Goal: Task Accomplishment & Management: Use online tool/utility

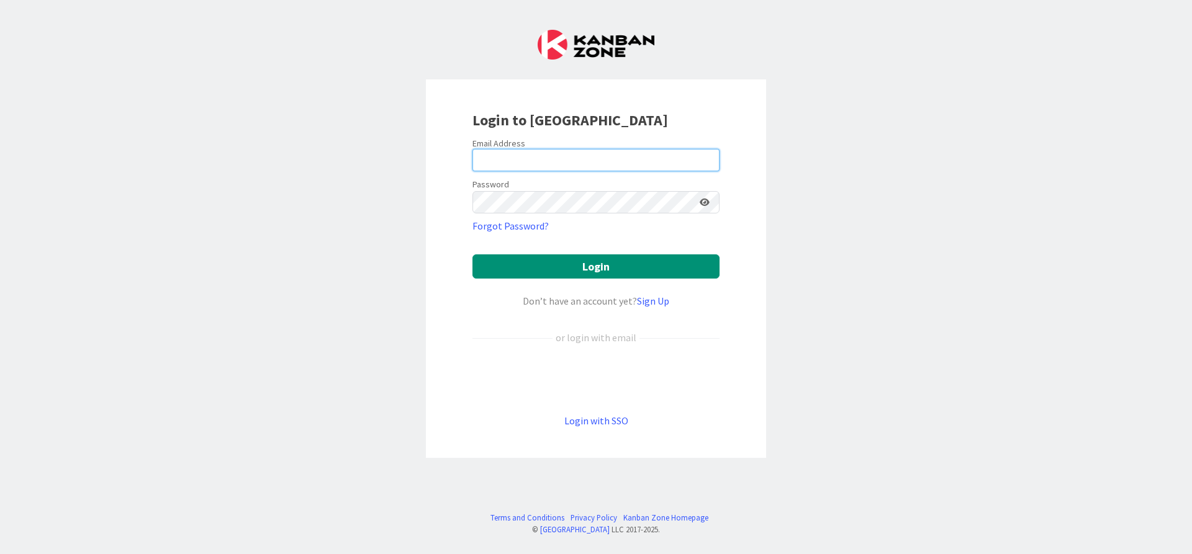
click at [548, 150] on input "email" at bounding box center [595, 160] width 247 height 22
type input "brooke@cplrlaw.com"
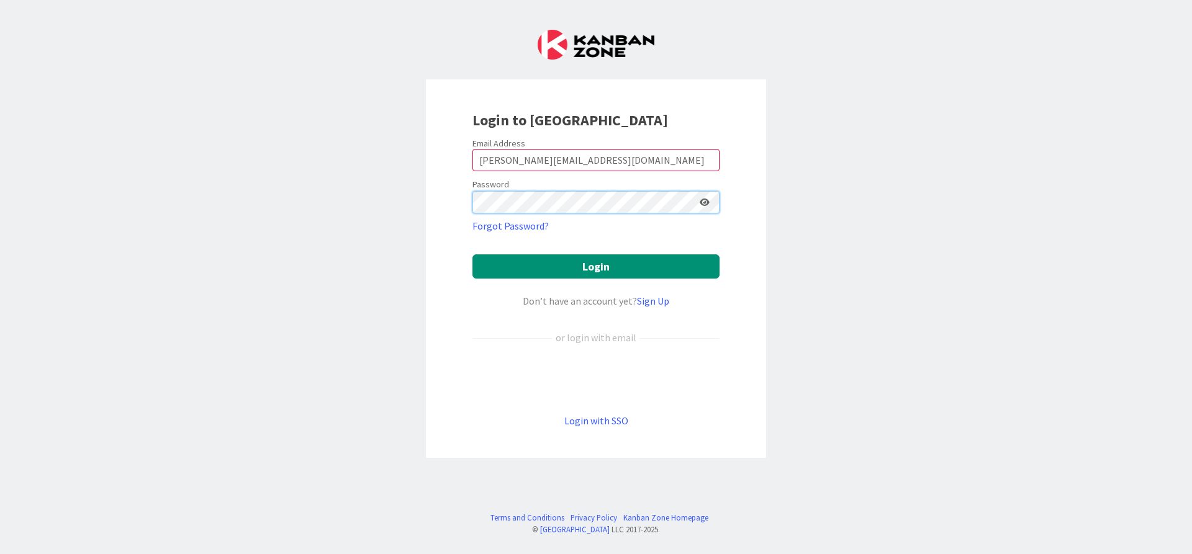
click at [472, 254] on button "Login" at bounding box center [595, 266] width 247 height 24
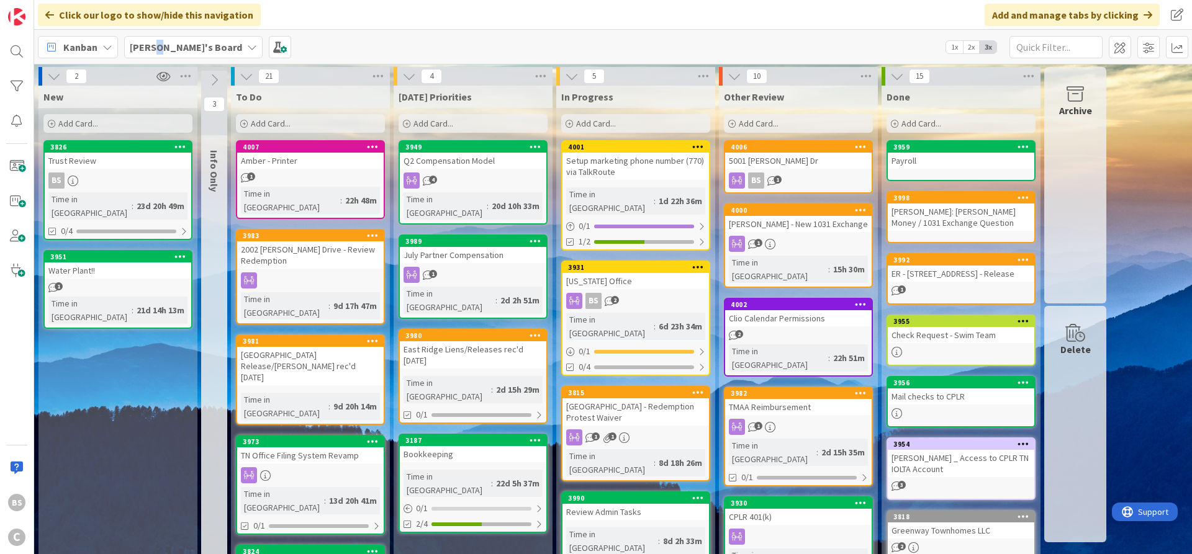
click at [158, 50] on b "[PERSON_NAME]'s Board" at bounding box center [186, 47] width 112 height 12
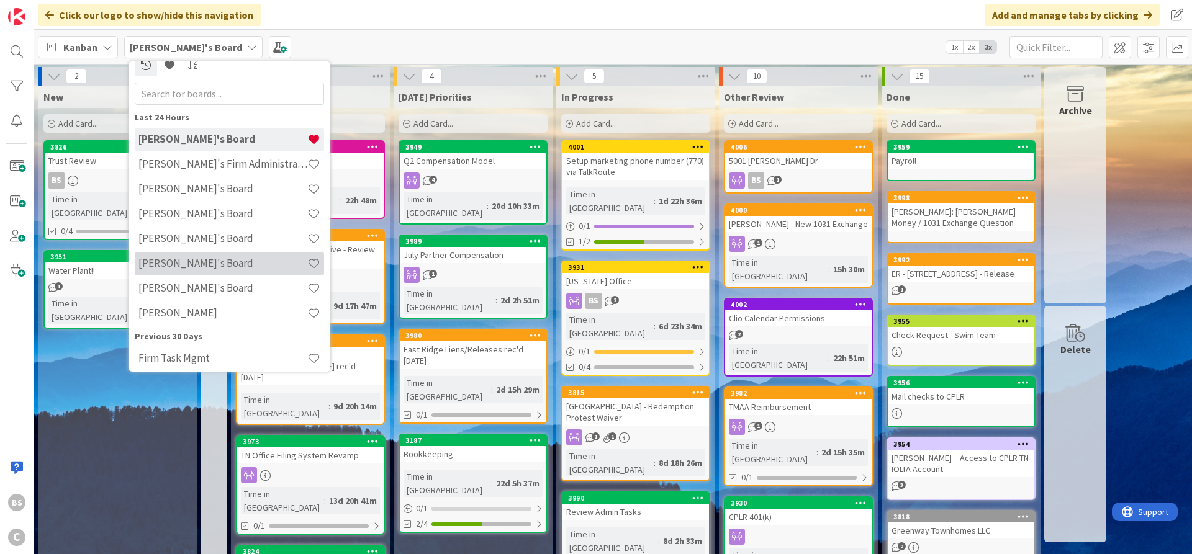
scroll to position [20, 0]
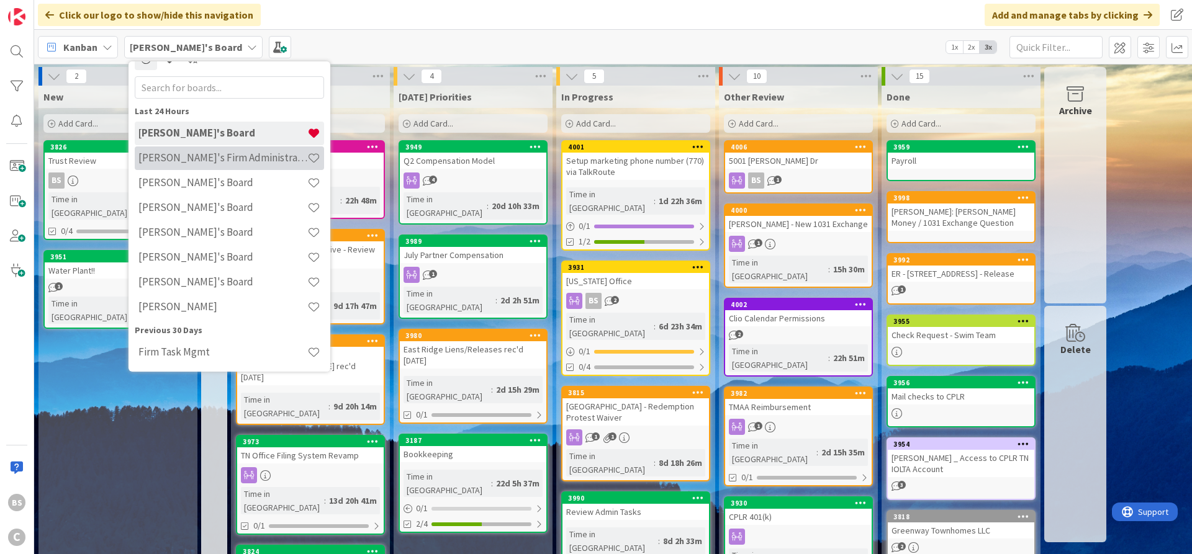
click at [201, 159] on h4 "[PERSON_NAME]'s Firm Administration Board" at bounding box center [222, 157] width 169 height 12
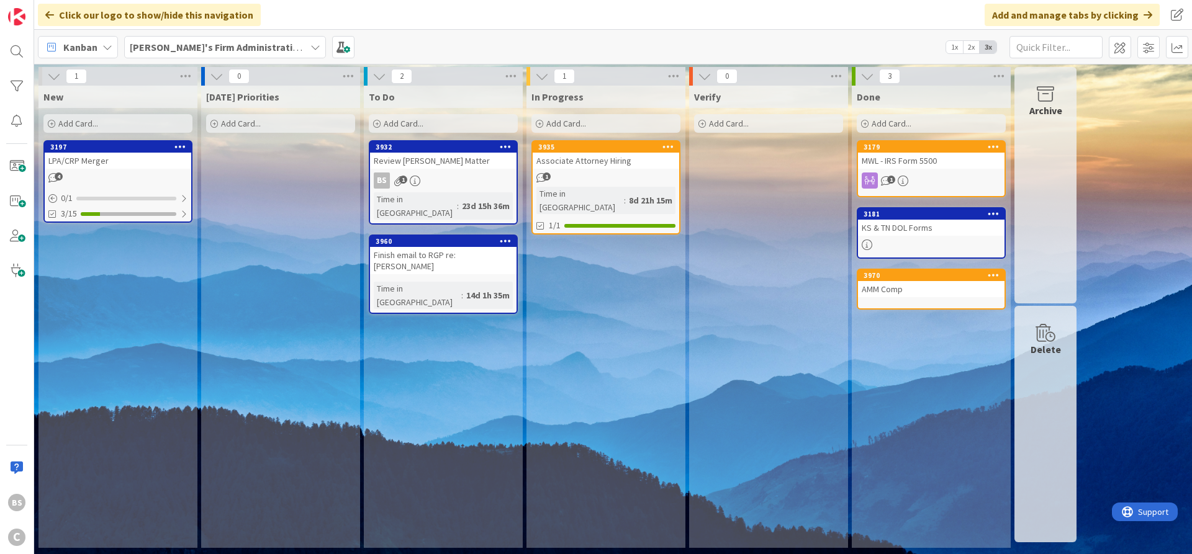
click at [199, 42] on b "[PERSON_NAME]'s Firm Administration Board" at bounding box center [232, 47] width 204 height 12
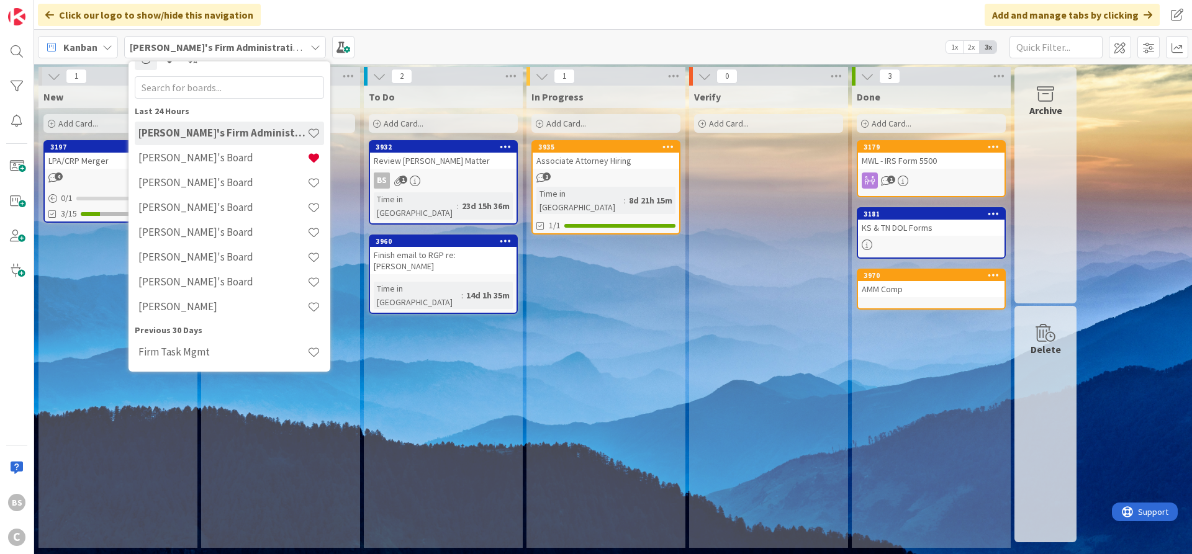
scroll to position [20, 0]
click at [197, 155] on h4 "[PERSON_NAME]'s Board" at bounding box center [222, 157] width 169 height 12
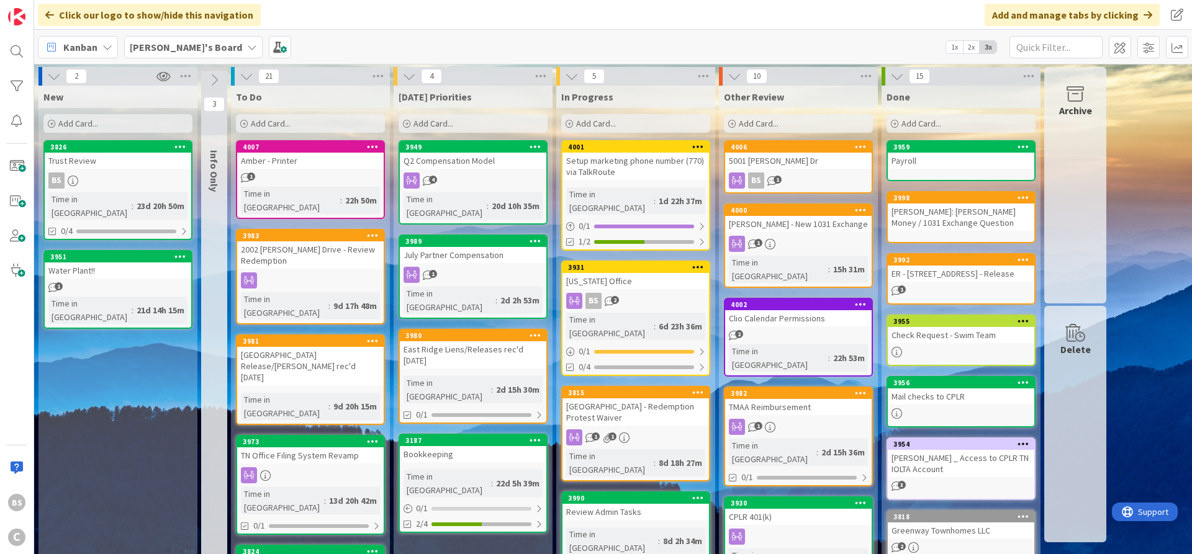
click at [186, 42] on b "[PERSON_NAME]'s Board" at bounding box center [186, 47] width 112 height 12
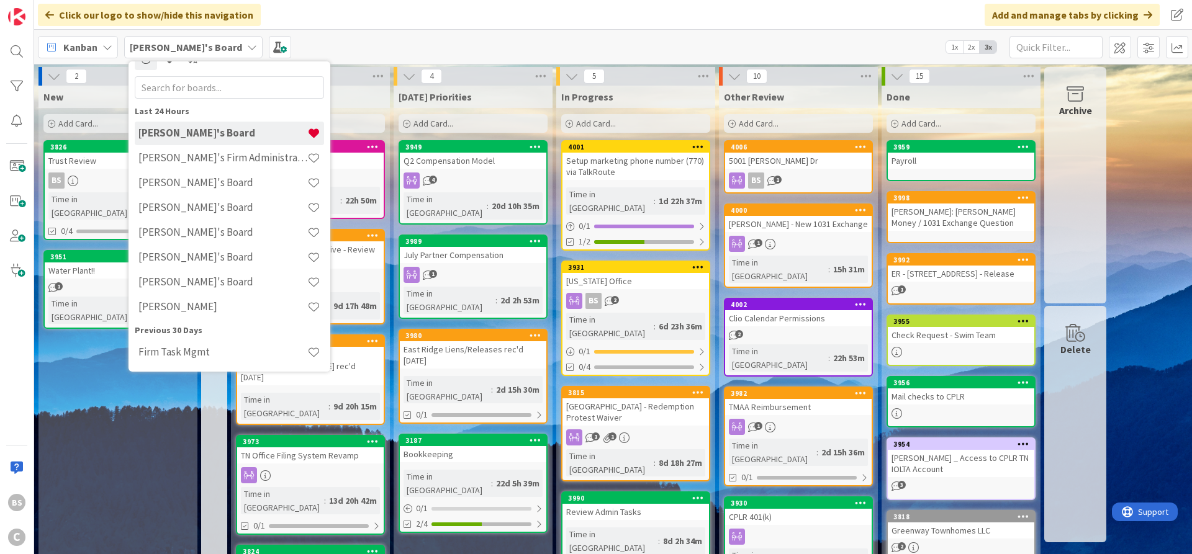
scroll to position [20, 0]
click at [203, 304] on h4 "[PERSON_NAME]" at bounding box center [222, 306] width 169 height 12
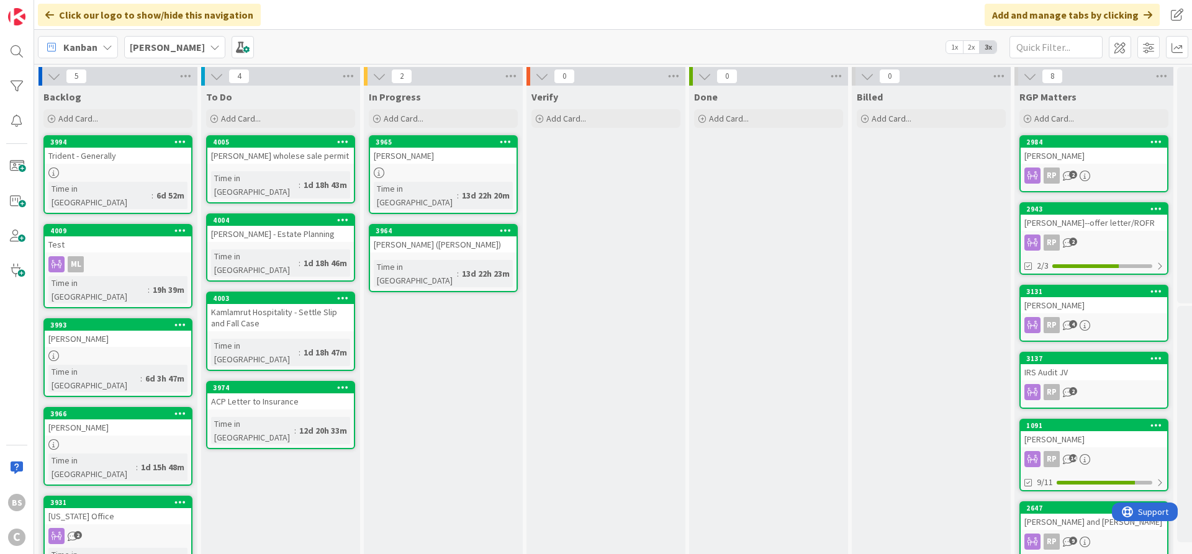
click at [123, 410] on div "3966" at bounding box center [120, 414] width 141 height 9
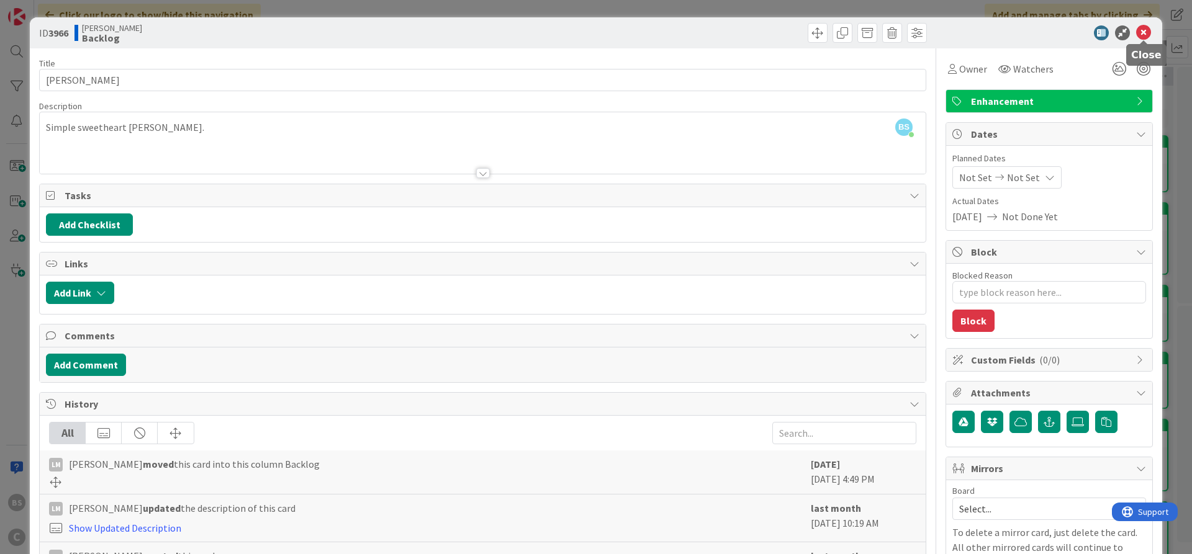
click at [1142, 35] on icon at bounding box center [1143, 32] width 15 height 15
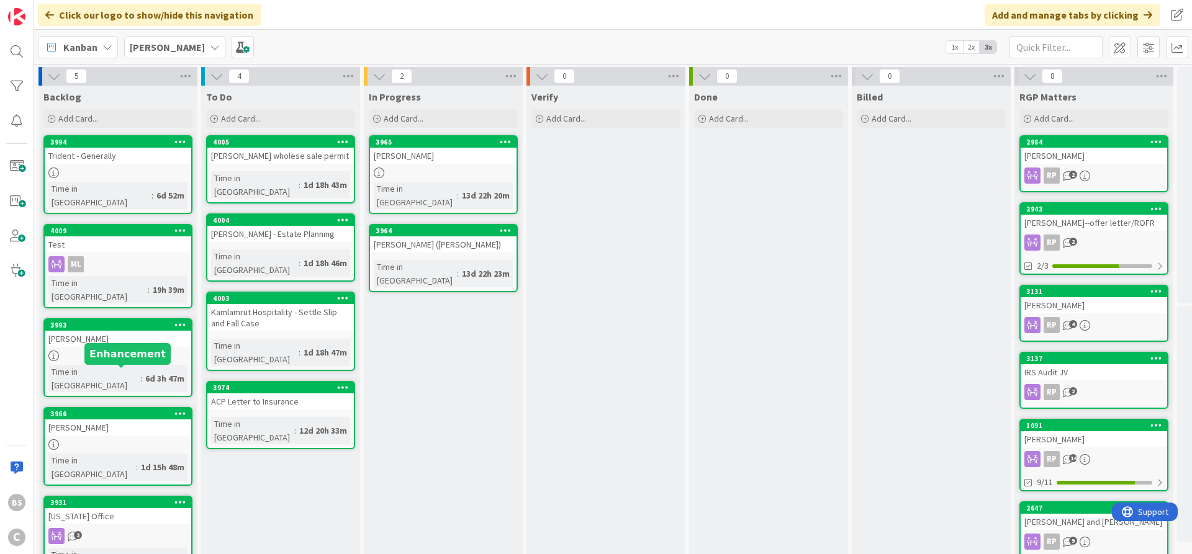
click at [132, 410] on div "3966" at bounding box center [120, 414] width 141 height 9
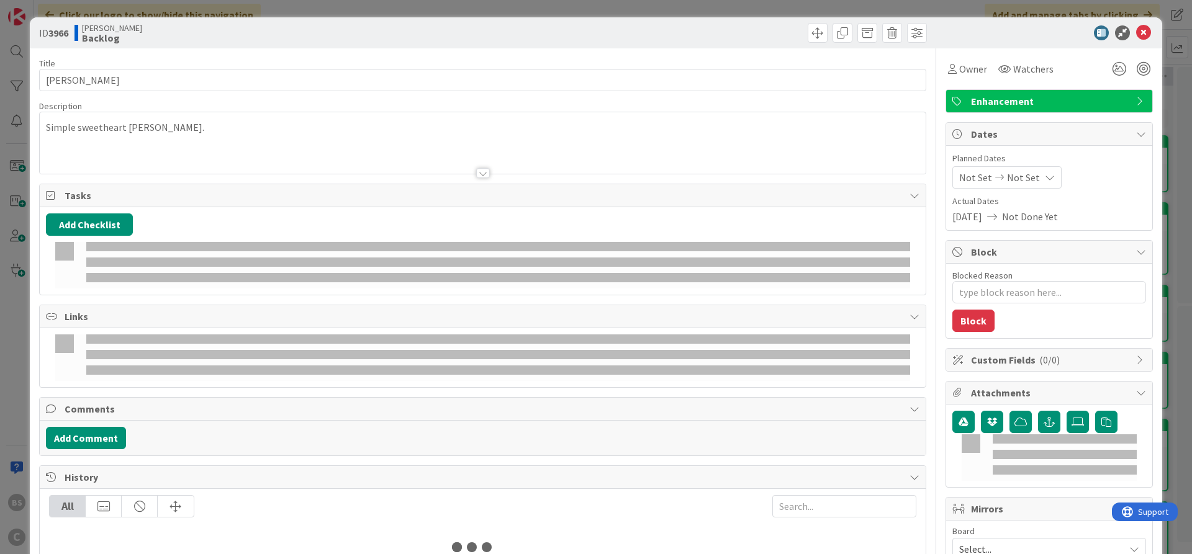
type textarea "x"
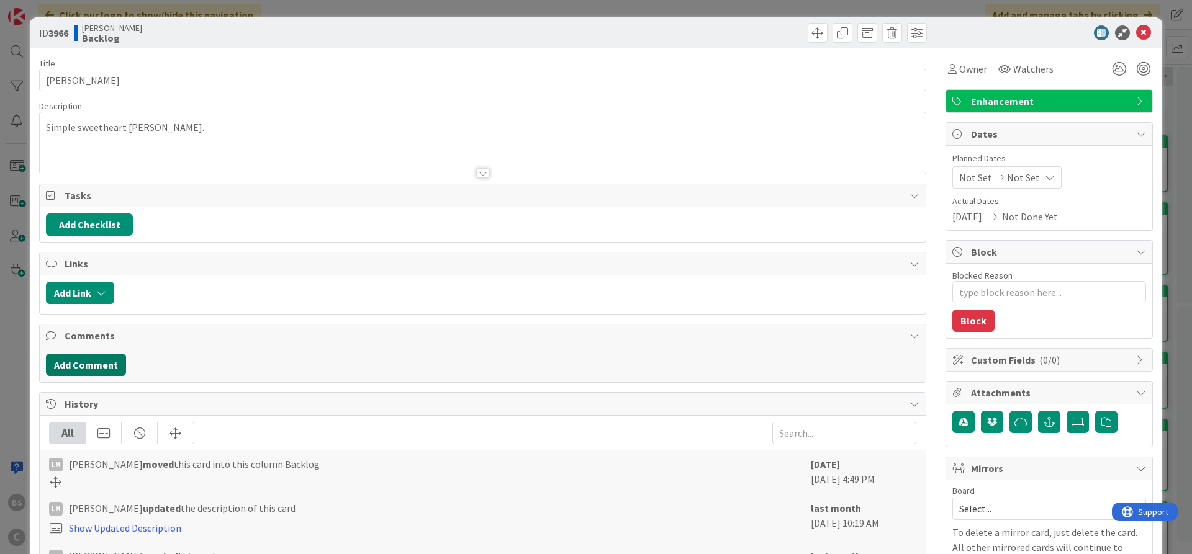
click at [86, 363] on button "Add Comment" at bounding box center [86, 365] width 80 height 22
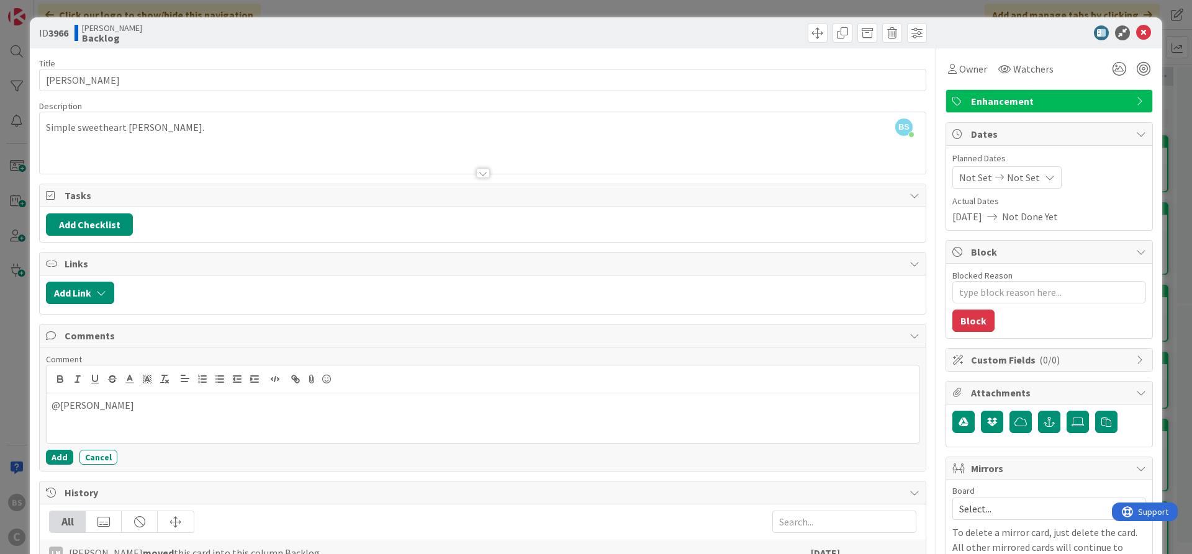
click at [107, 431] on div "@lee LM Lee Mangum" at bounding box center [483, 419] width 872 height 50
click at [78, 431] on div "@lee LM Lee Mangum" at bounding box center [483, 419] width 872 height 50
click at [78, 432] on div "@lee LM Lee Mangum" at bounding box center [483, 419] width 872 height 50
click at [160, 436] on div "@lee LM Lee Mangum" at bounding box center [483, 419] width 872 height 50
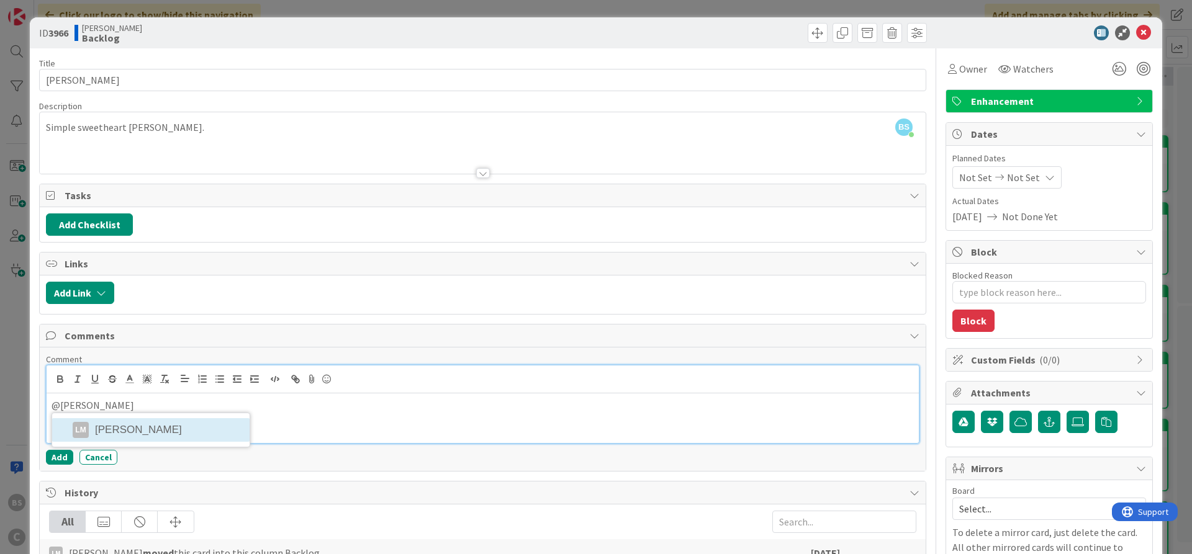
click at [336, 415] on div "@[PERSON_NAME]" at bounding box center [483, 419] width 872 height 50
click at [256, 469] on div "Comment @lee LM Lee Mangum Add Cancel" at bounding box center [483, 410] width 886 height 124
drag, startPoint x: 68, startPoint y: 408, endPoint x: 26, endPoint y: 408, distance: 42.2
click at [47, 408] on div "@[PERSON_NAME]" at bounding box center [483, 419] width 872 height 50
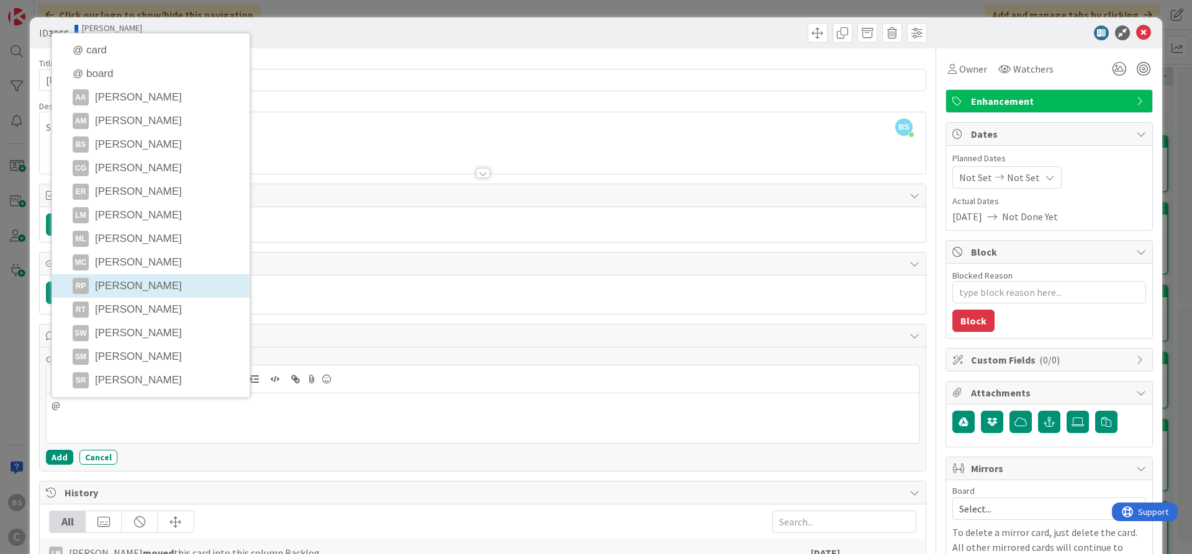
click at [112, 293] on div "Title 14 / 128 Alishea Hixson Description BS Brooke Smith just joined Simple sw…" at bounding box center [482, 434] width 887 height 773
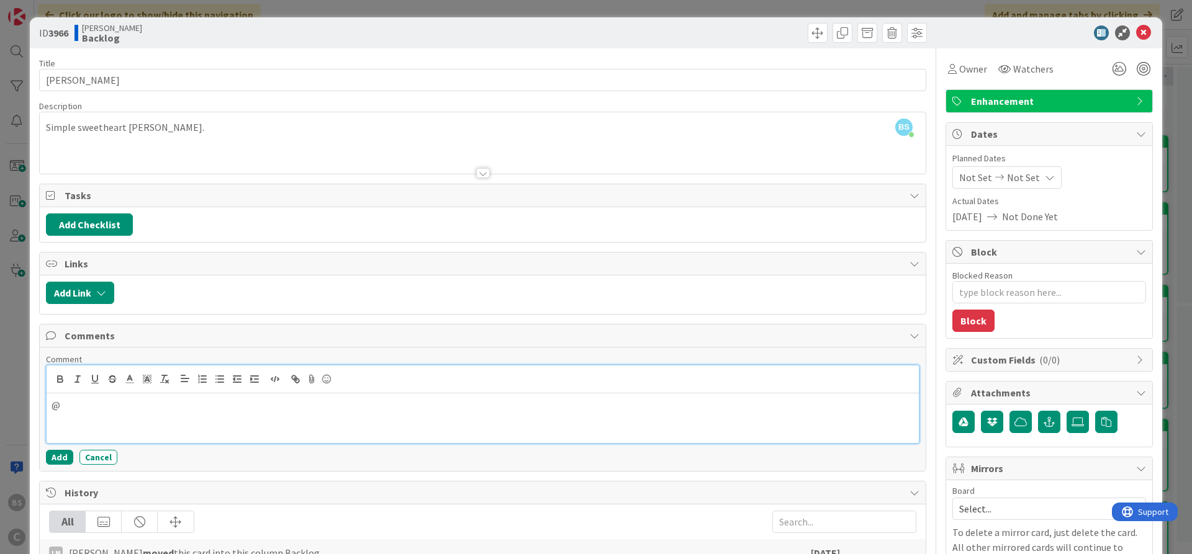
click at [77, 406] on p "@" at bounding box center [483, 406] width 862 height 14
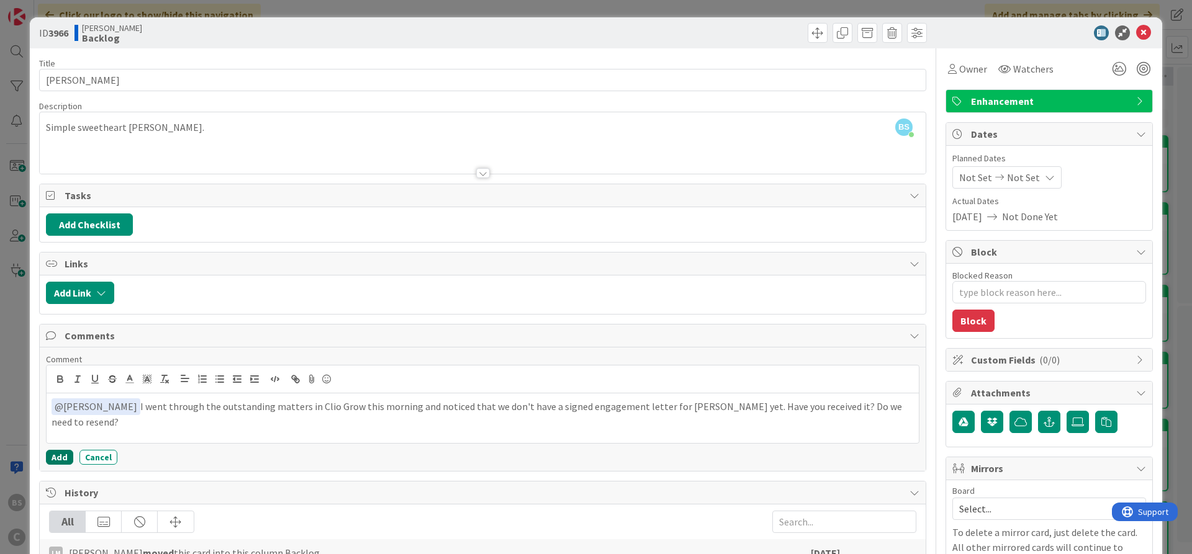
click at [52, 462] on button "Add" at bounding box center [59, 457] width 27 height 15
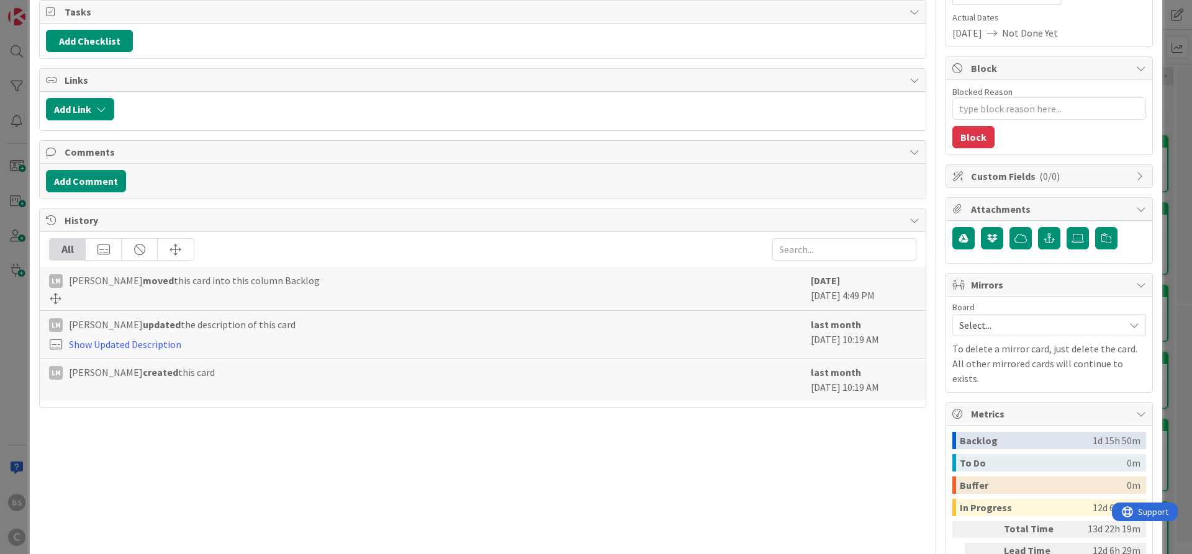
scroll to position [130, 0]
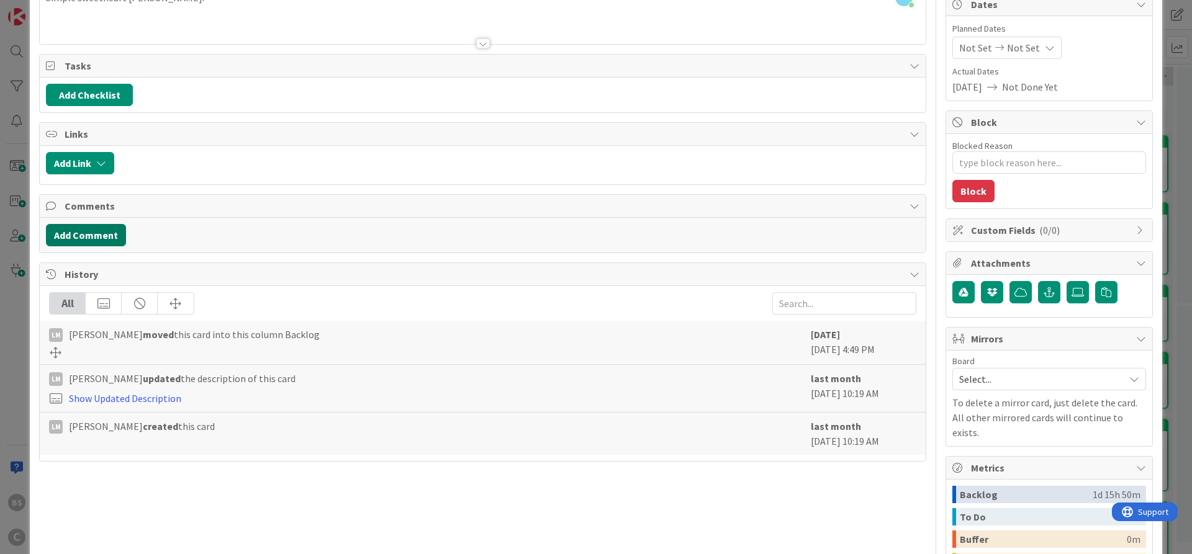
click at [99, 233] on button "Add Comment" at bounding box center [86, 235] width 80 height 22
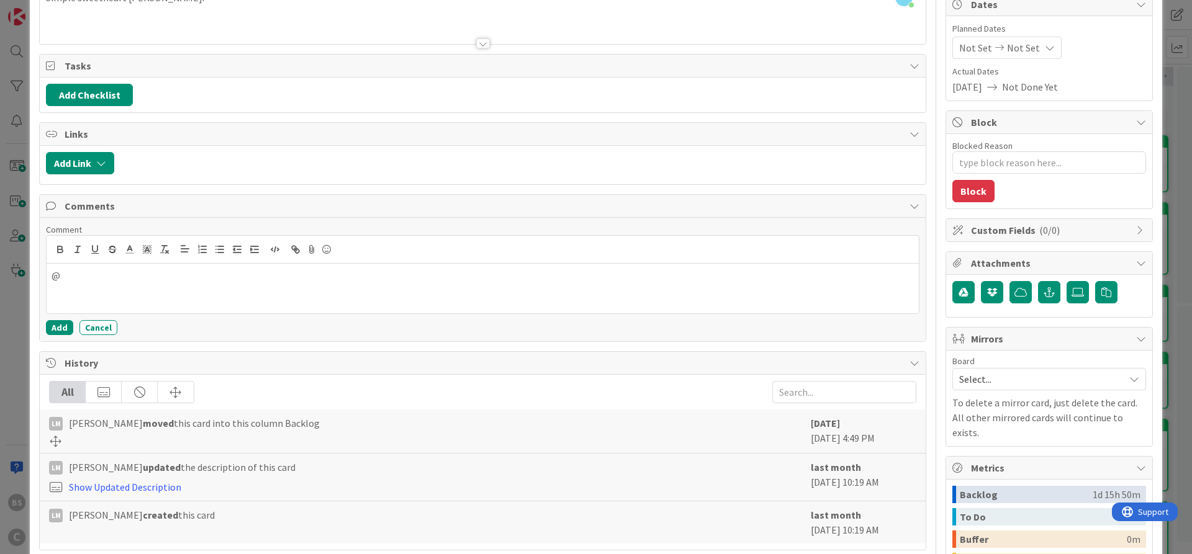
click at [523, 376] on div "All LM Lee Mangum moved this card into this column Backlog 2 days ago August 12…" at bounding box center [483, 462] width 886 height 175
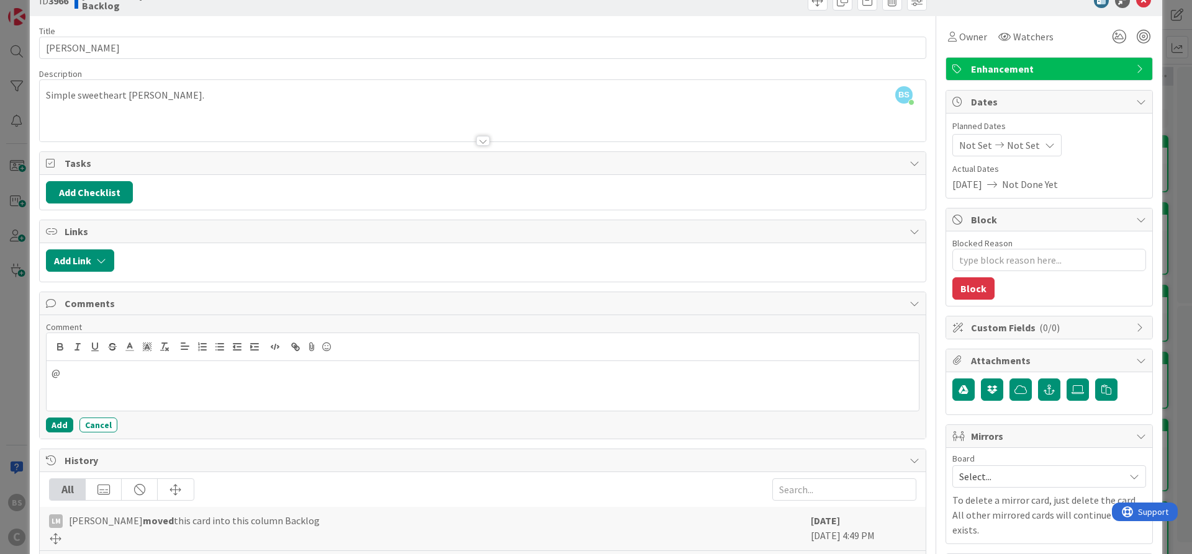
scroll to position [0, 0]
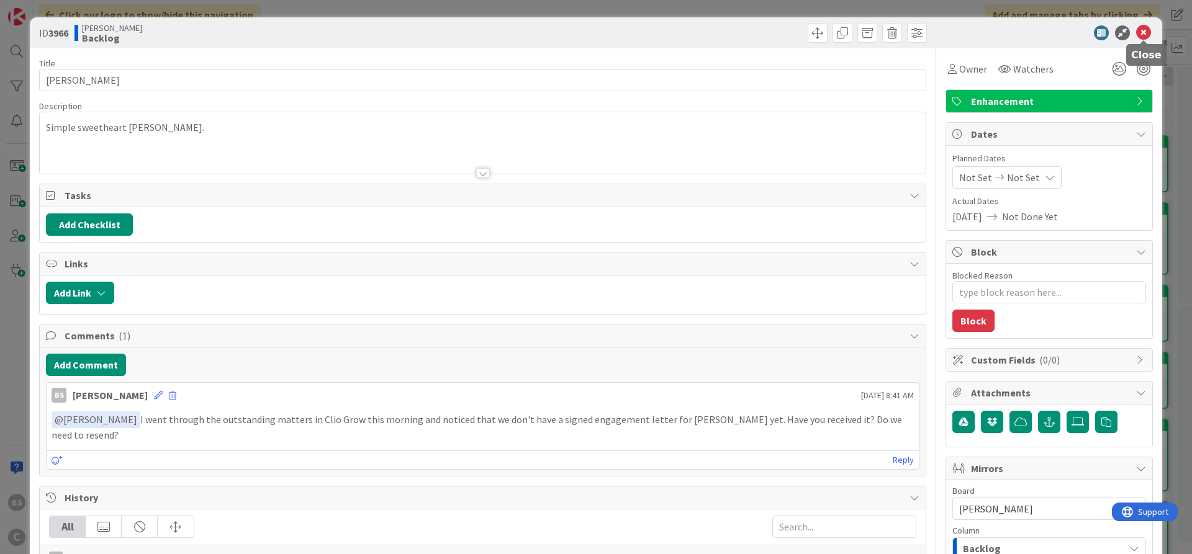
click at [1144, 36] on icon at bounding box center [1143, 32] width 15 height 15
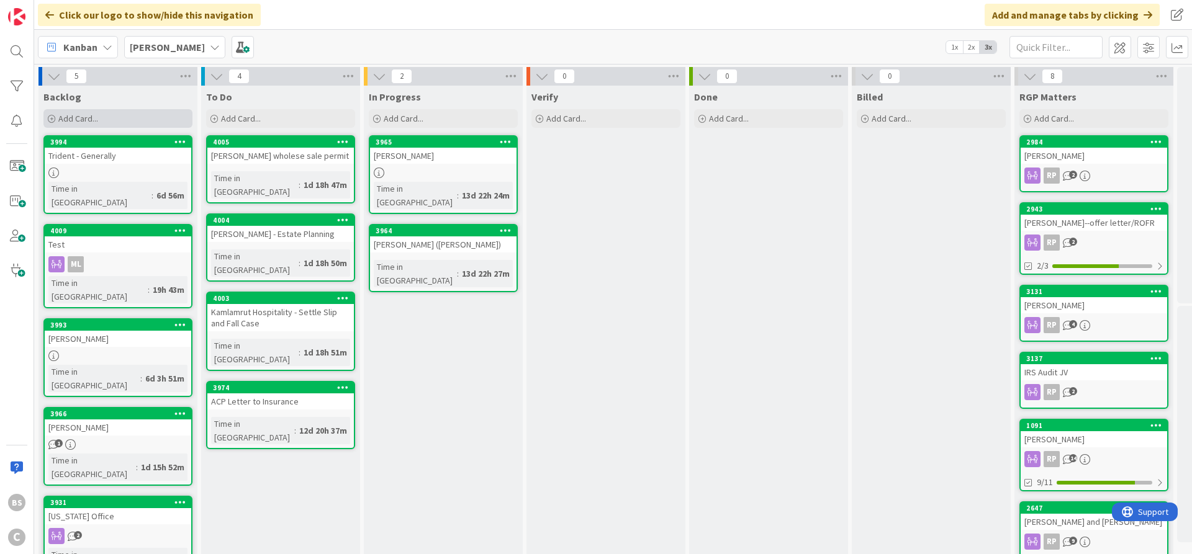
click at [59, 111] on div "Add Card..." at bounding box center [117, 118] width 149 height 19
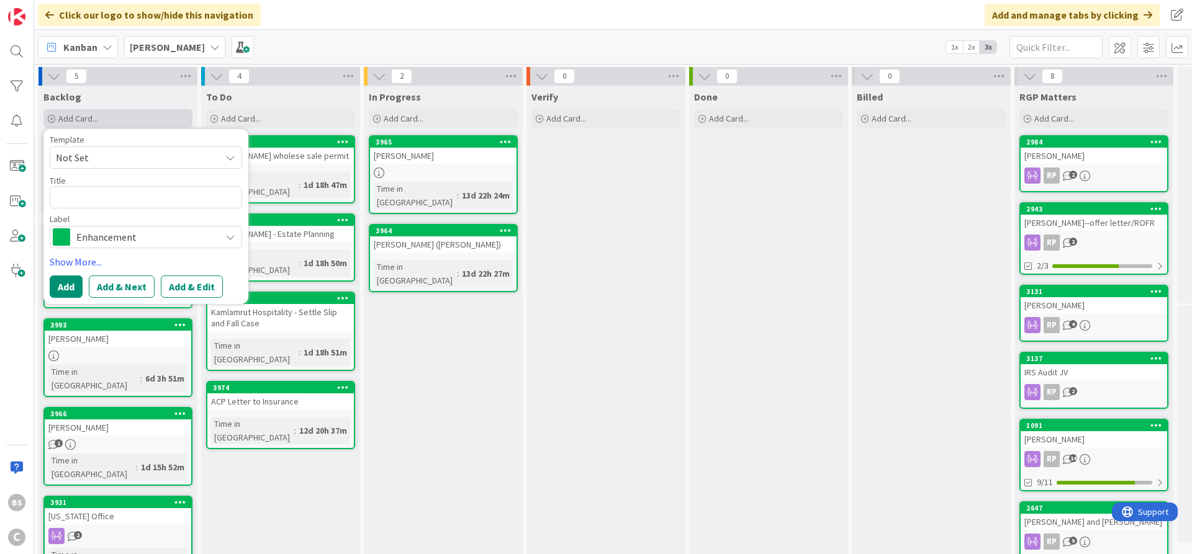
type textarea "x"
type textarea "M"
type textarea "x"
type textarea "Ma"
type textarea "x"
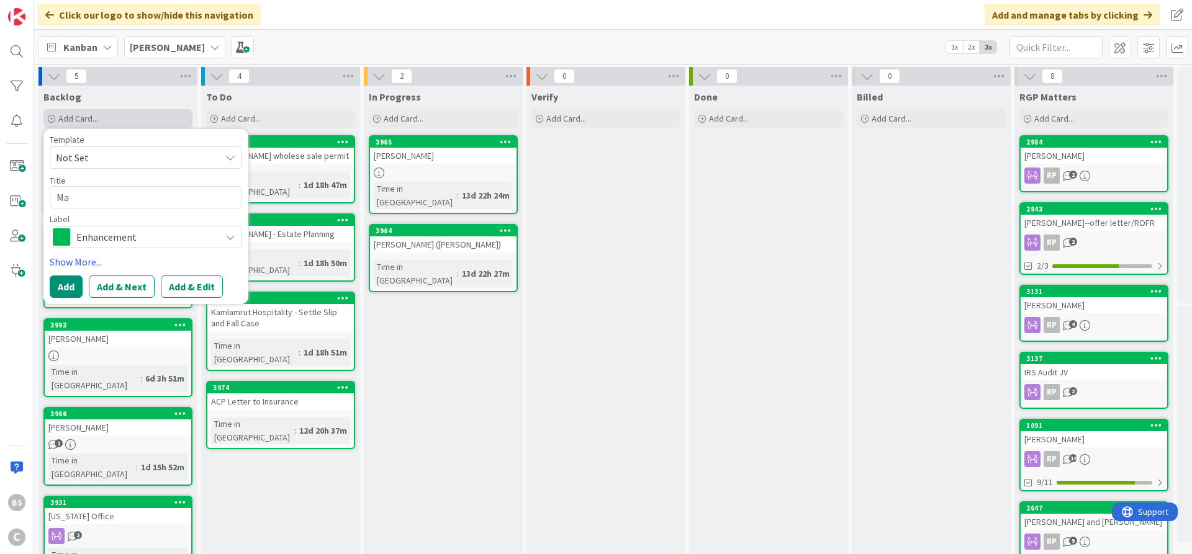
type textarea "Mar"
type textarea "x"
type textarea "Mark"
type textarea "x"
type textarea "Mark"
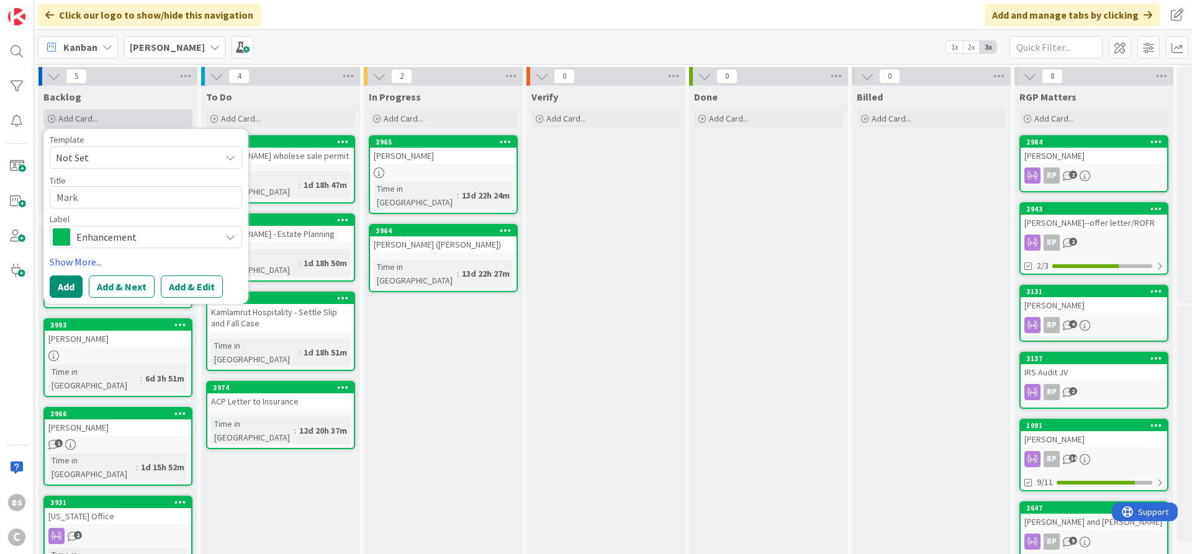
type textarea "x"
type textarea "[PERSON_NAME]"
type textarea "x"
type textarea "[PERSON_NAME]"
type textarea "x"
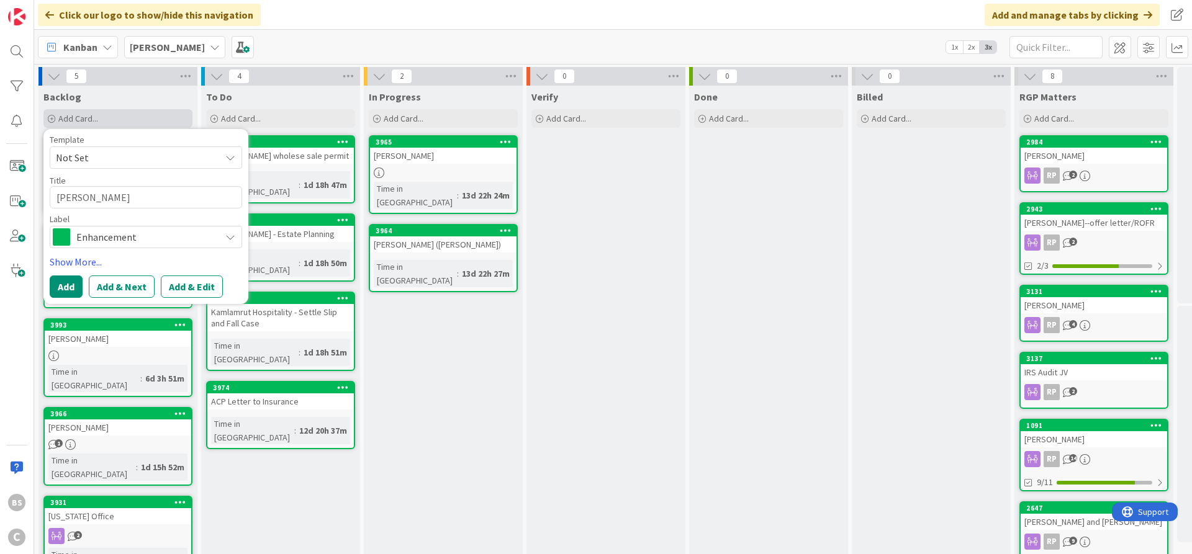
type textarea "[PERSON_NAME]"
type textarea "x"
type textarea "[PERSON_NAME]"
type textarea "x"
type textarea "[PERSON_NAME]"
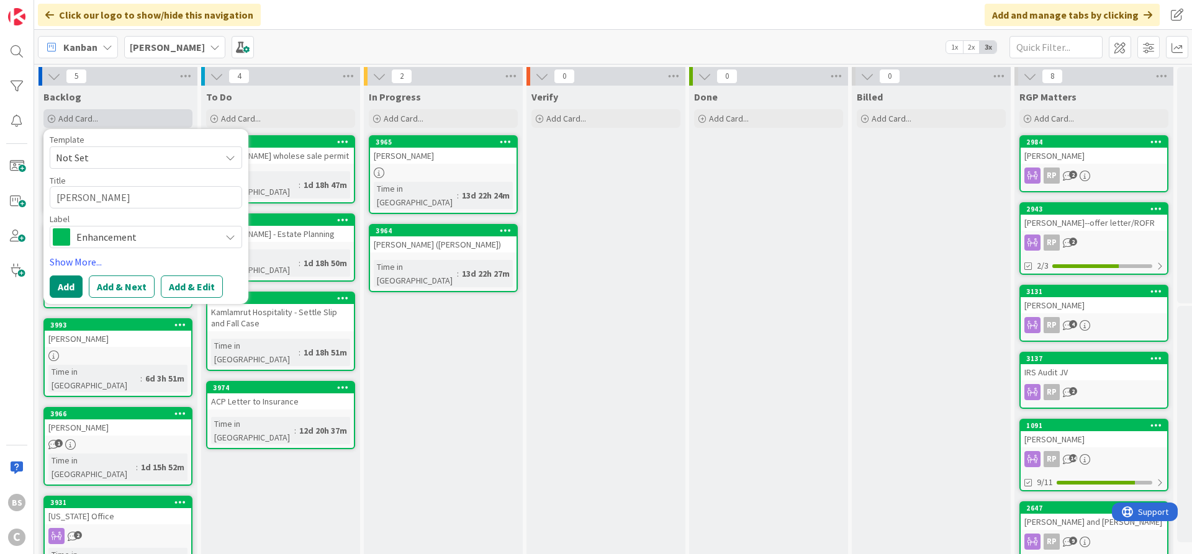
type textarea "x"
type textarea "[PERSON_NAME]"
click at [74, 286] on button "Add" at bounding box center [66, 287] width 33 height 22
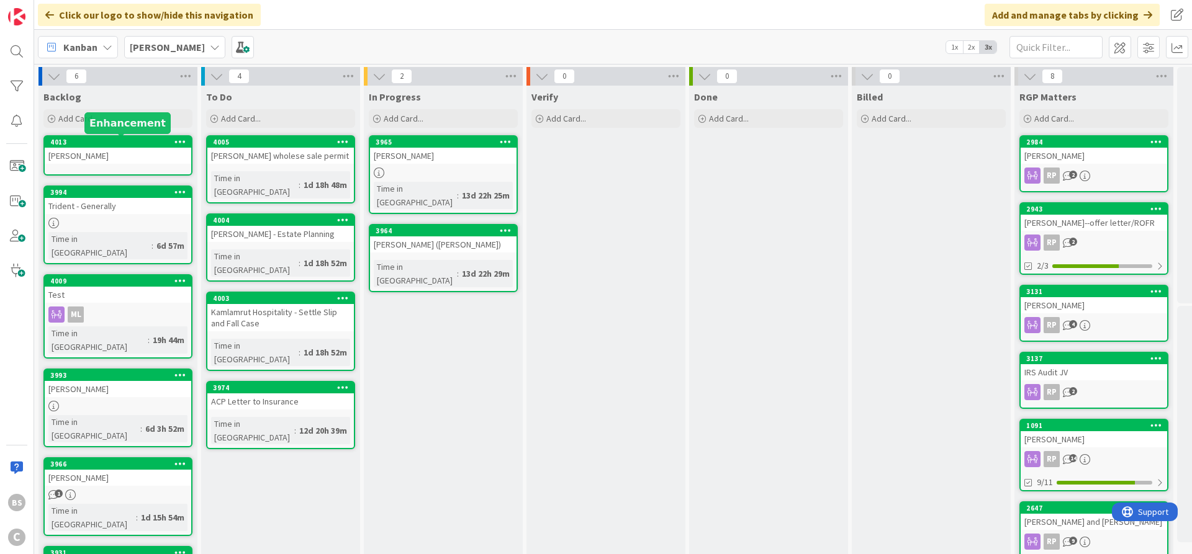
click at [133, 140] on div "4013" at bounding box center [120, 142] width 141 height 9
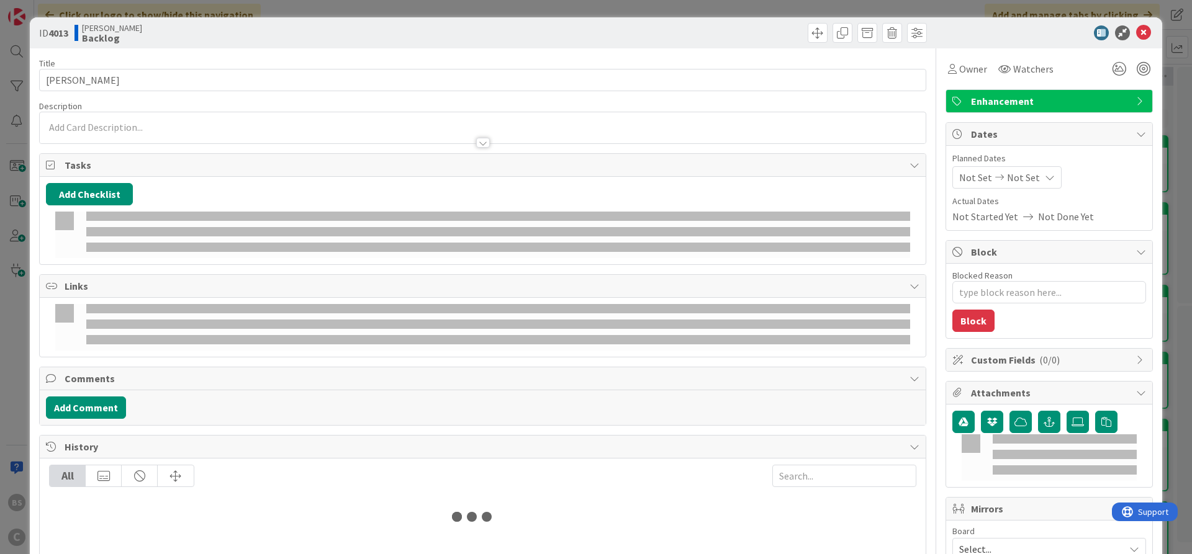
type textarea "x"
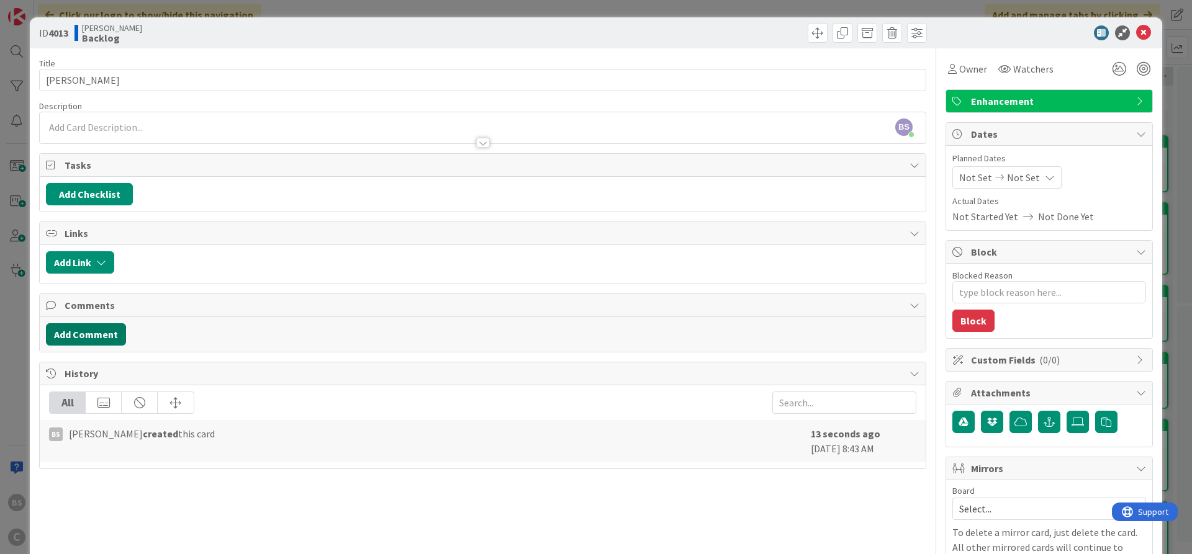
click at [94, 337] on button "Add Comment" at bounding box center [86, 334] width 80 height 22
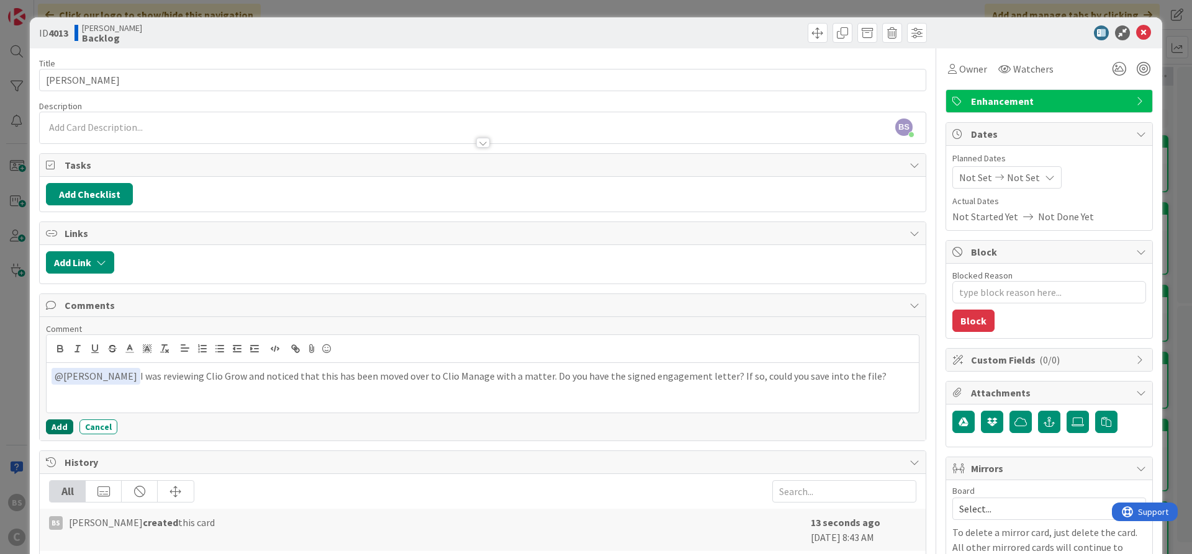
click at [61, 428] on button "Add" at bounding box center [59, 427] width 27 height 15
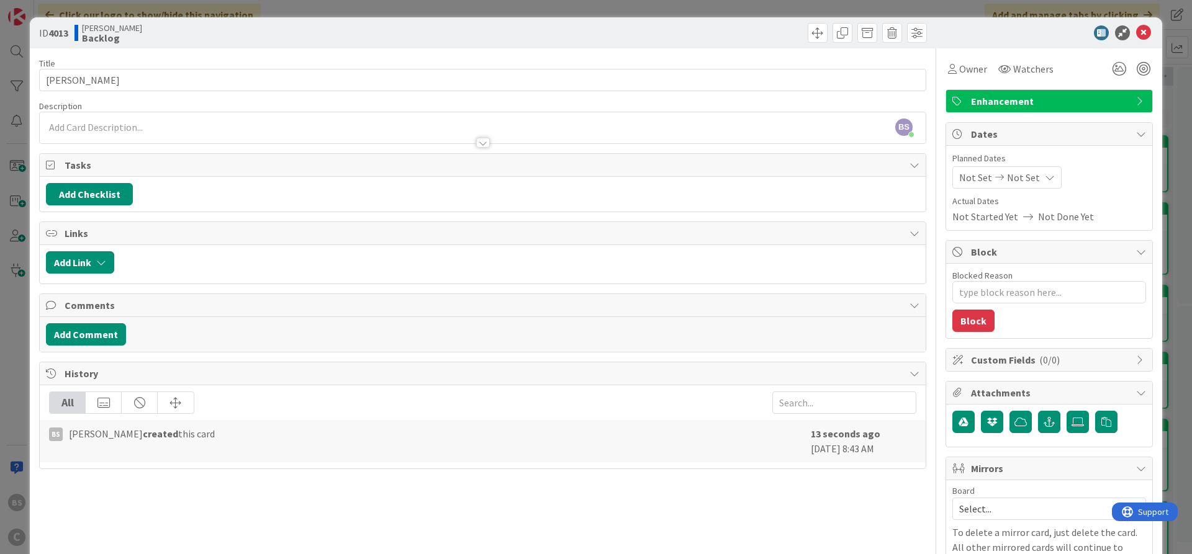
click at [909, 302] on div "Comments" at bounding box center [483, 305] width 886 height 23
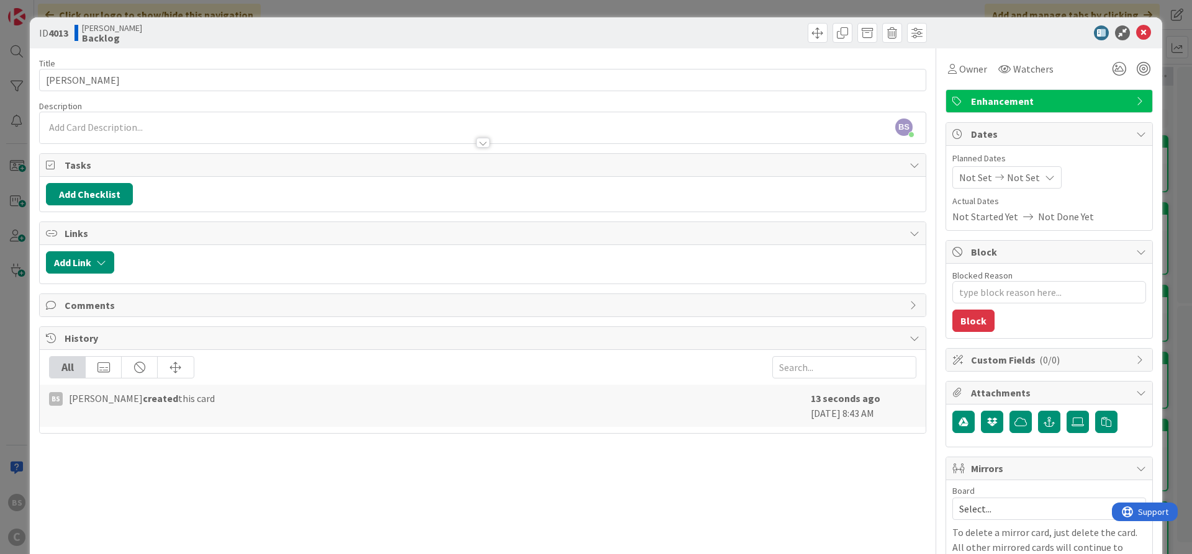
click at [909, 302] on div "Comments" at bounding box center [483, 305] width 886 height 22
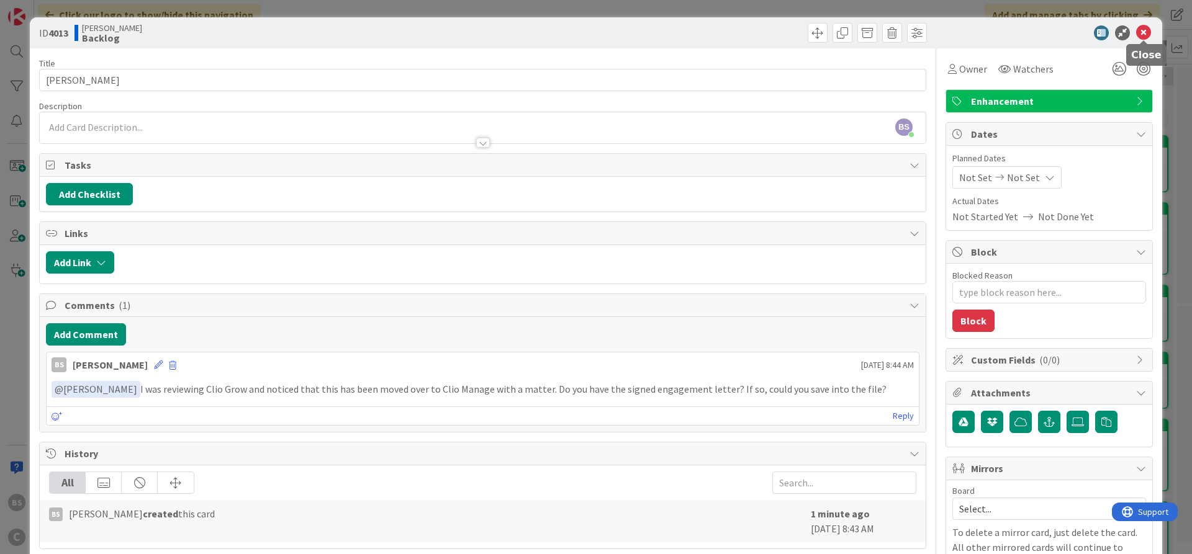
click at [1142, 36] on icon at bounding box center [1143, 32] width 15 height 15
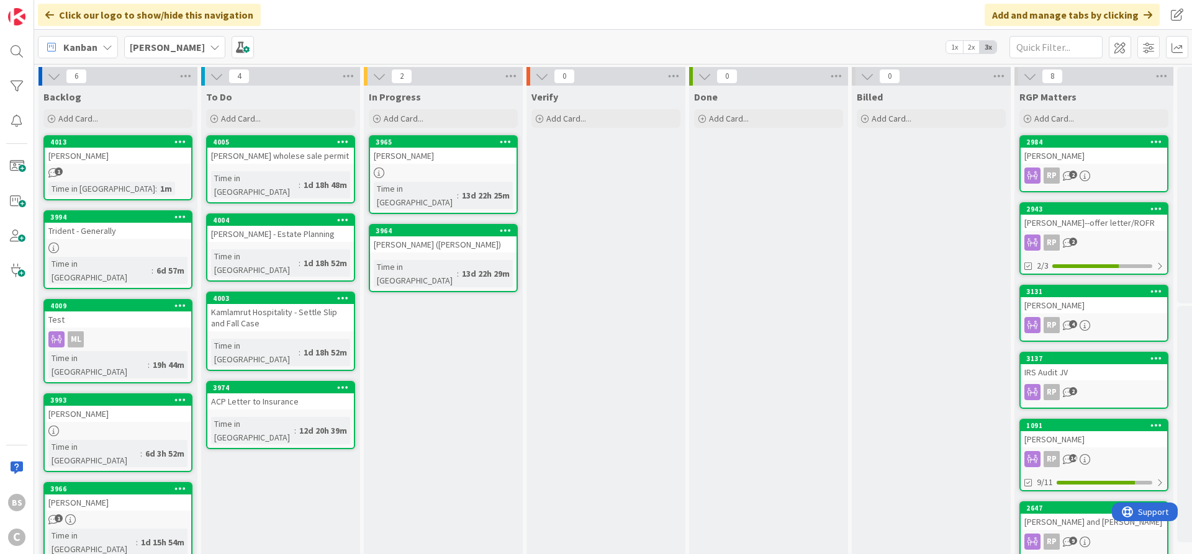
click at [173, 53] on span "[PERSON_NAME]" at bounding box center [167, 47] width 75 height 15
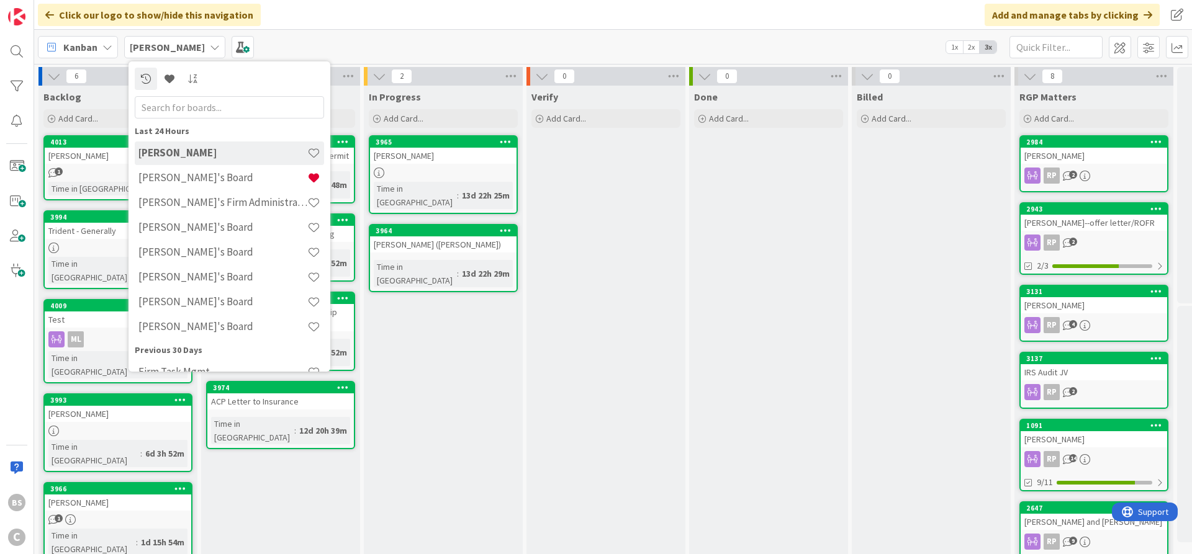
scroll to position [20, 0]
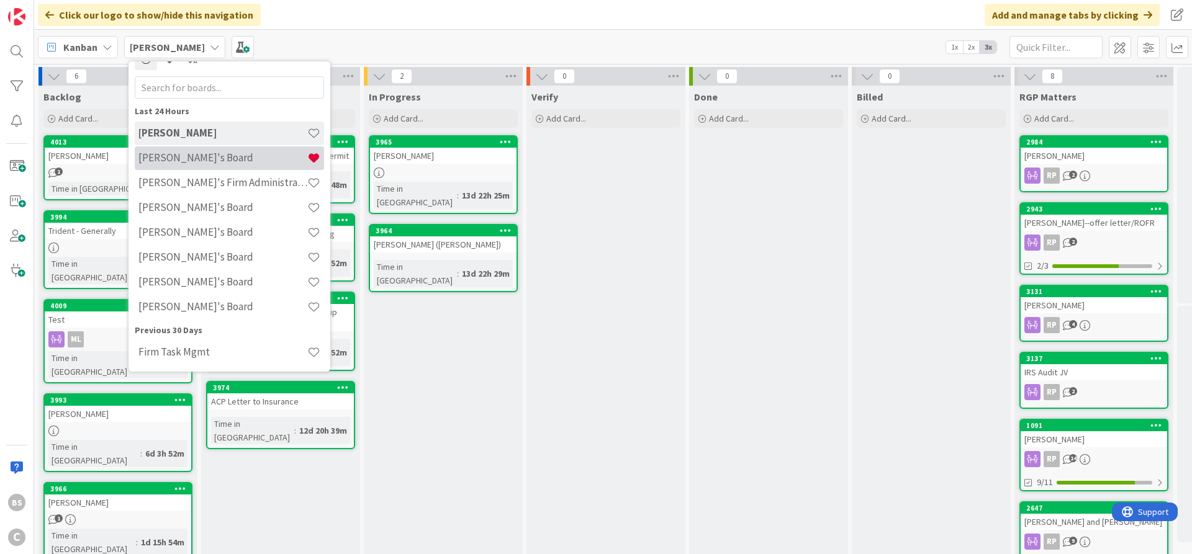
click at [179, 160] on h4 "[PERSON_NAME]'s Board" at bounding box center [222, 157] width 169 height 12
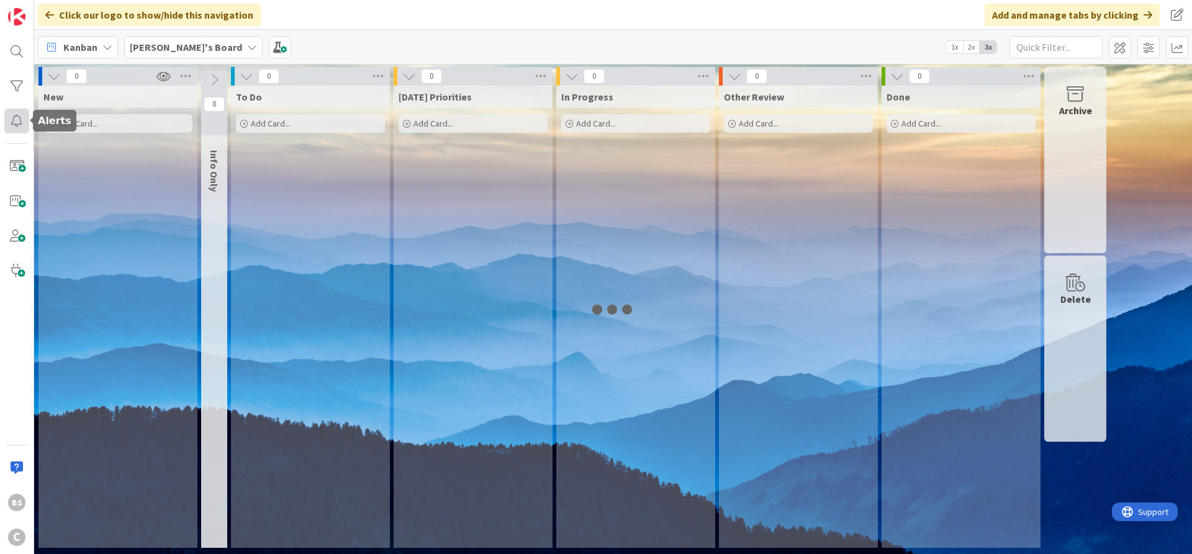
click at [20, 122] on div at bounding box center [16, 121] width 25 height 25
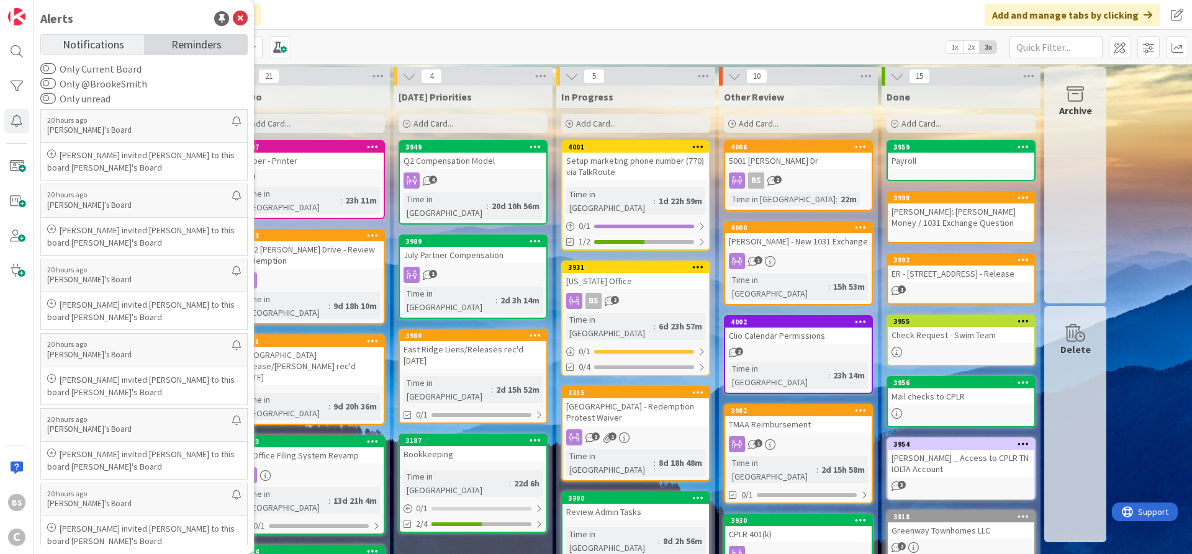
click at [198, 45] on span "Reminders" at bounding box center [196, 43] width 50 height 17
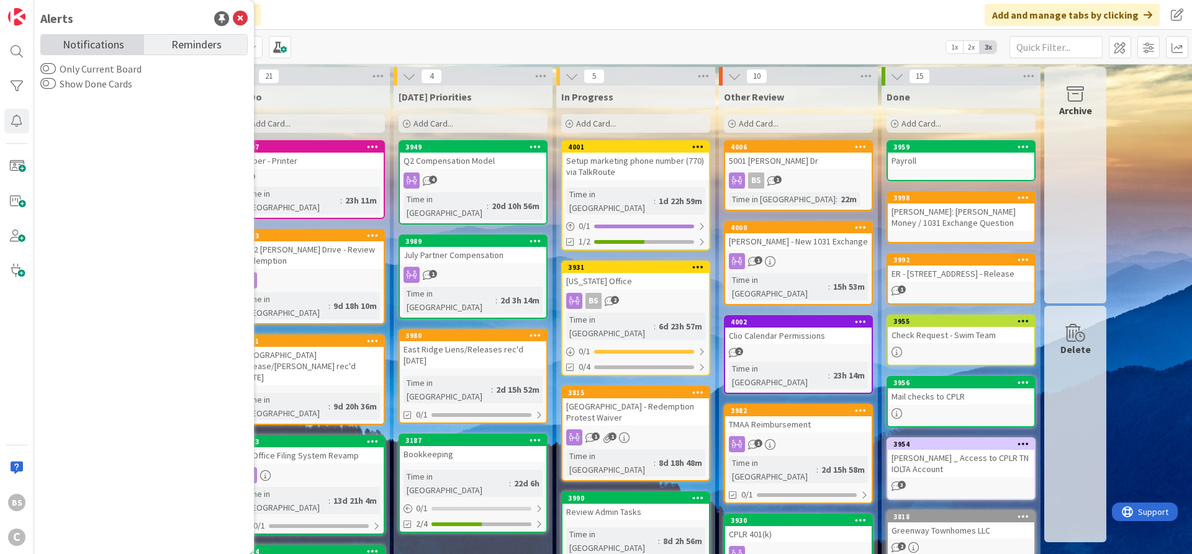
click at [100, 39] on span "Notifications" at bounding box center [93, 43] width 61 height 17
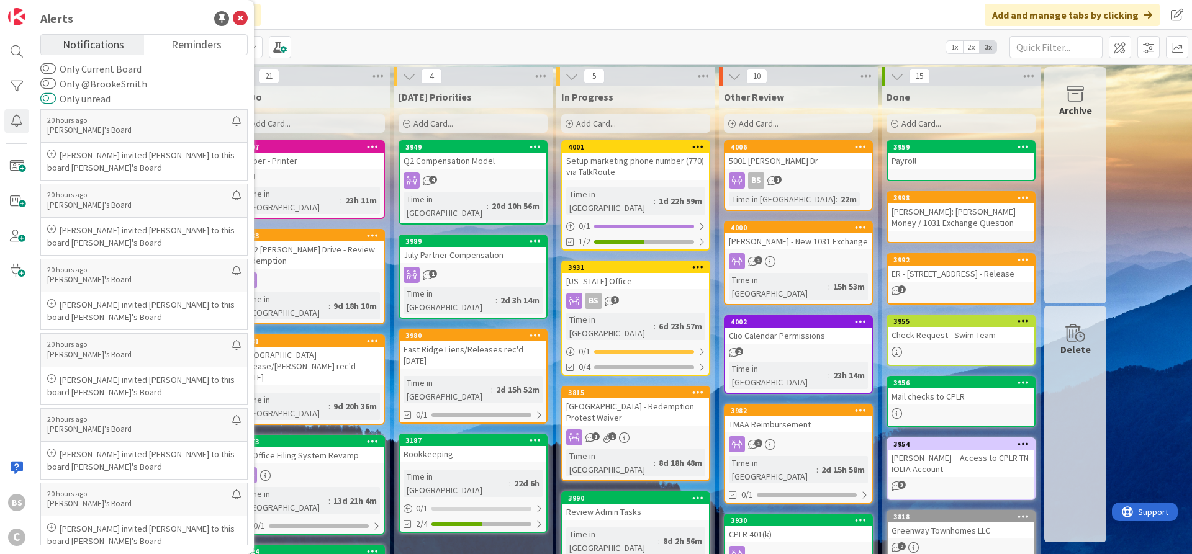
click at [47, 101] on button "Only unread" at bounding box center [48, 98] width 16 height 12
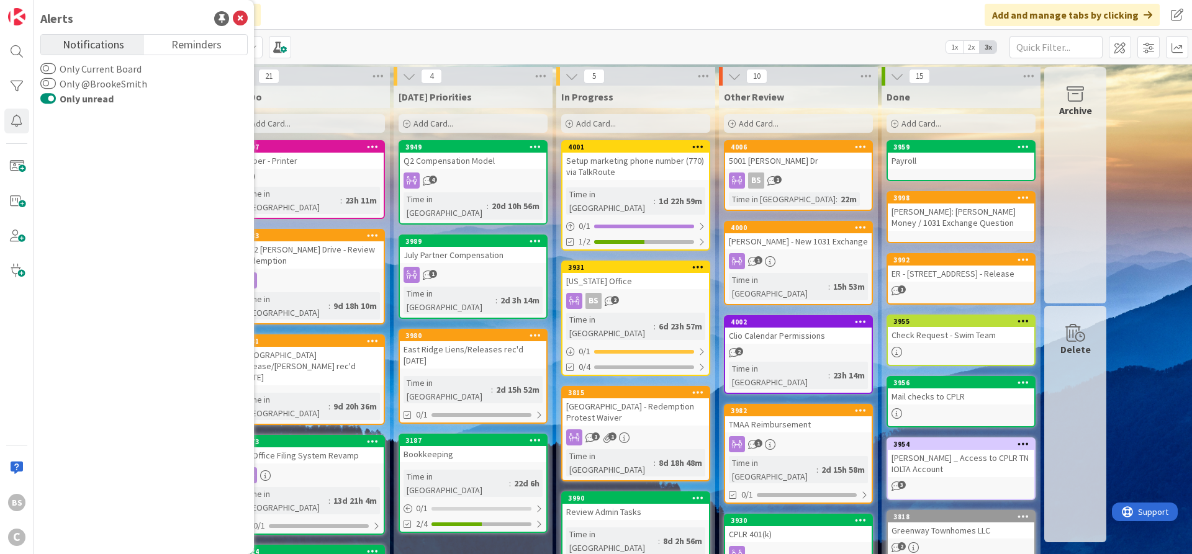
click at [343, 40] on div "[PERSON_NAME]'s Board 1x 2x 3x" at bounding box center [613, 47] width 1158 height 34
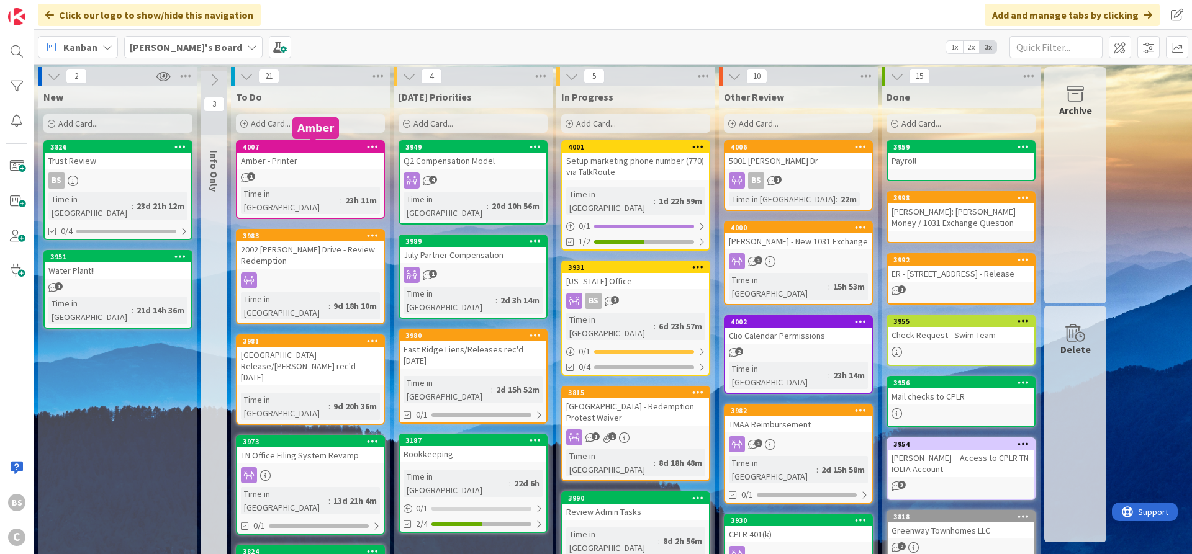
click at [259, 146] on div "4007" at bounding box center [313, 147] width 141 height 9
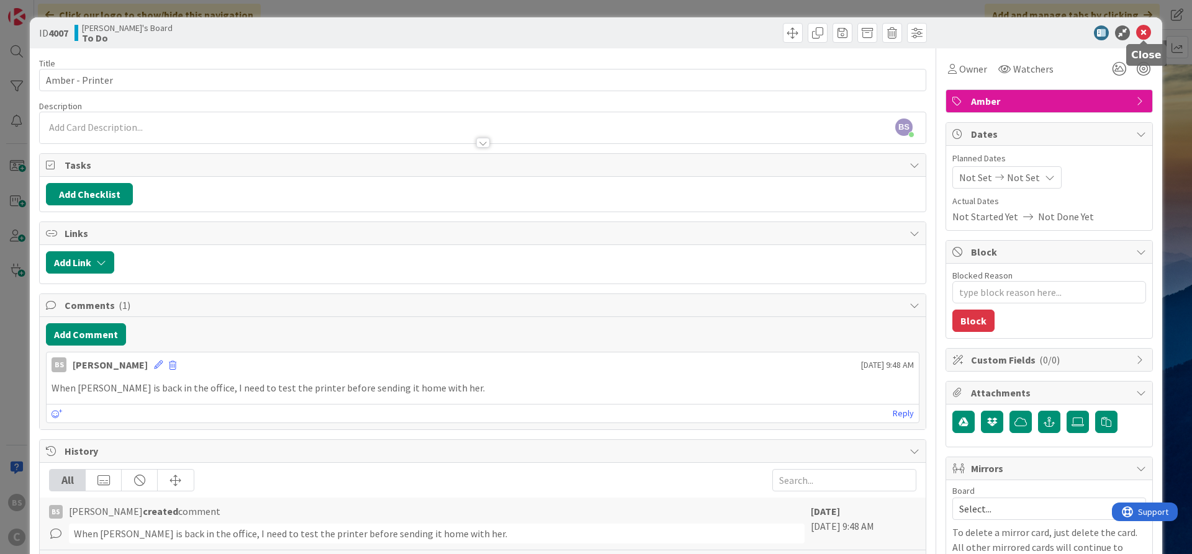
click at [1143, 30] on icon at bounding box center [1143, 32] width 15 height 15
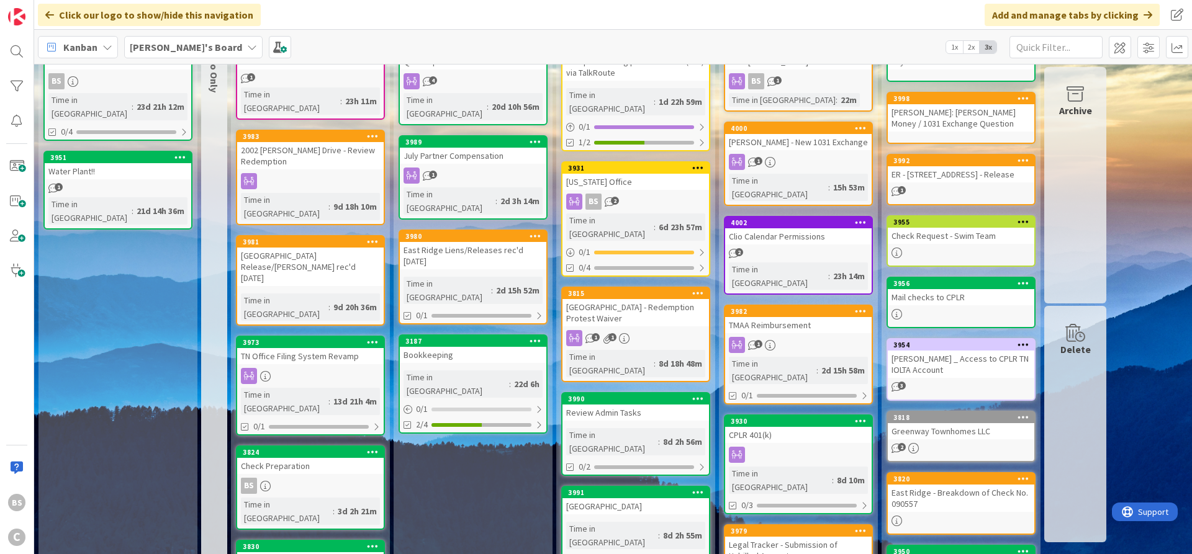
scroll to position [298, 0]
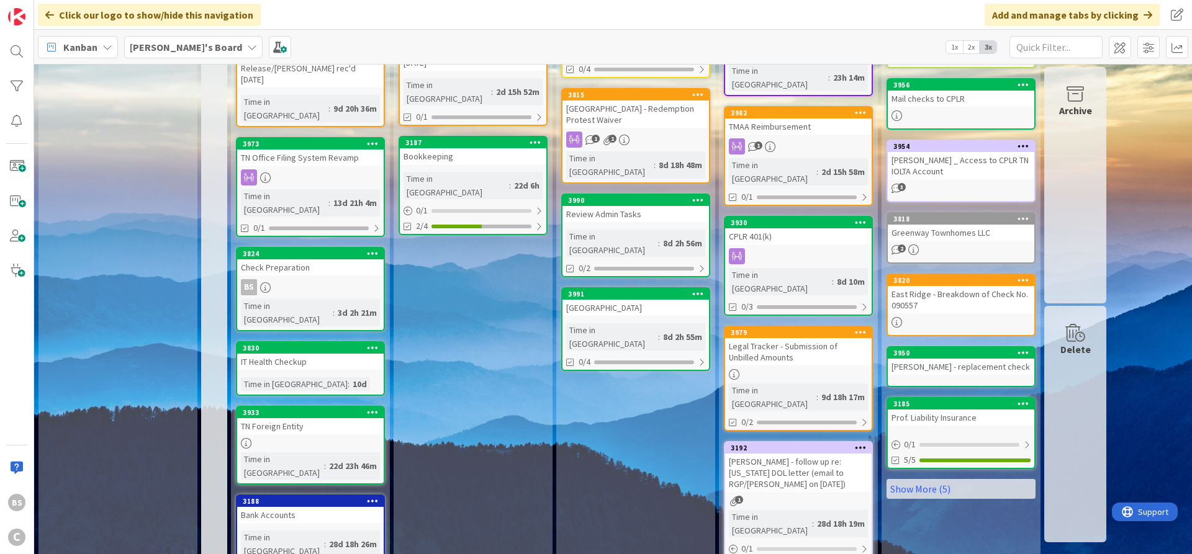
click at [914, 251] on icon at bounding box center [913, 250] width 11 height 11
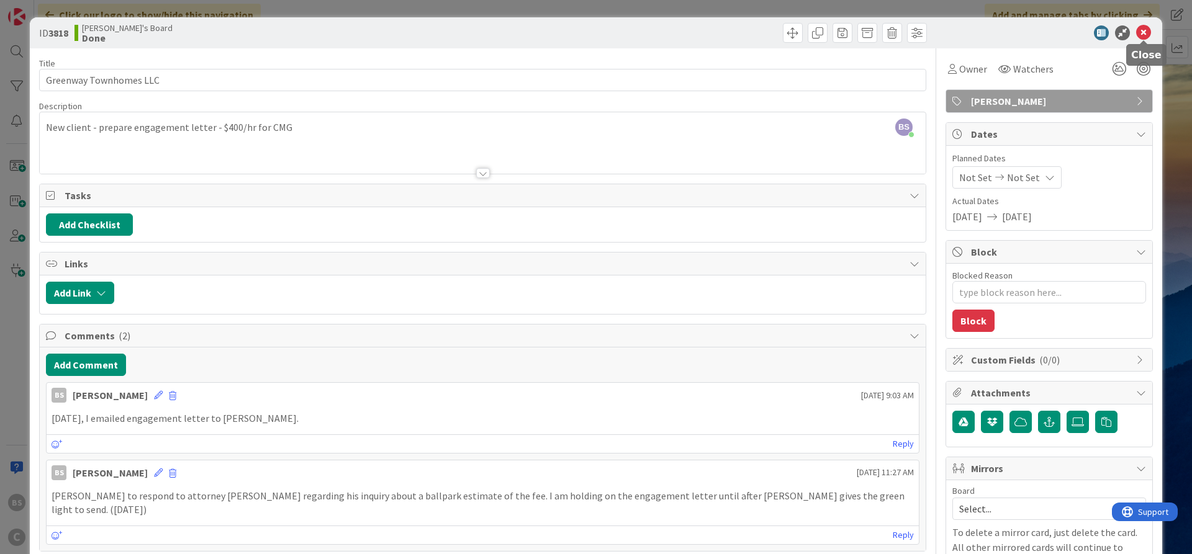
click at [1144, 37] on icon at bounding box center [1143, 32] width 15 height 15
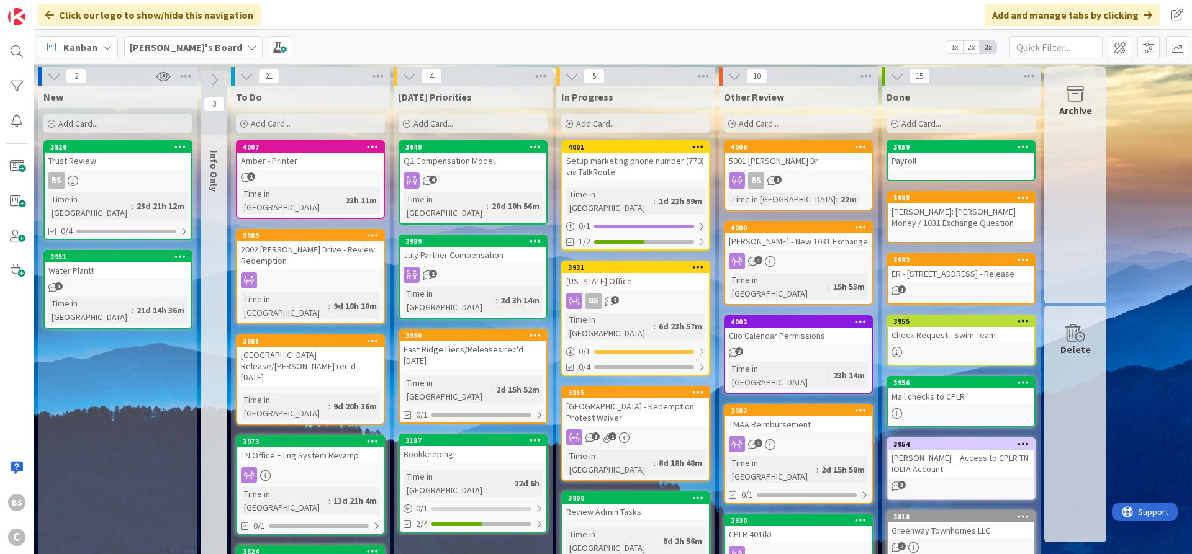
click at [243, 119] on div "Add Card..." at bounding box center [310, 123] width 149 height 19
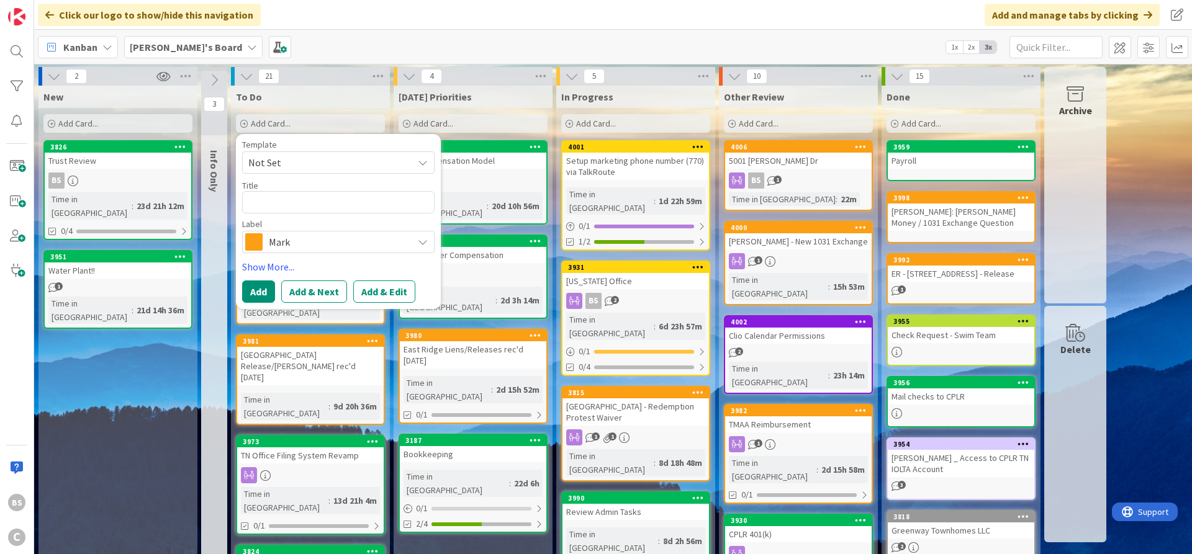
type textarea "x"
type textarea "T"
type textarea "x"
type textarea "TN"
type textarea "x"
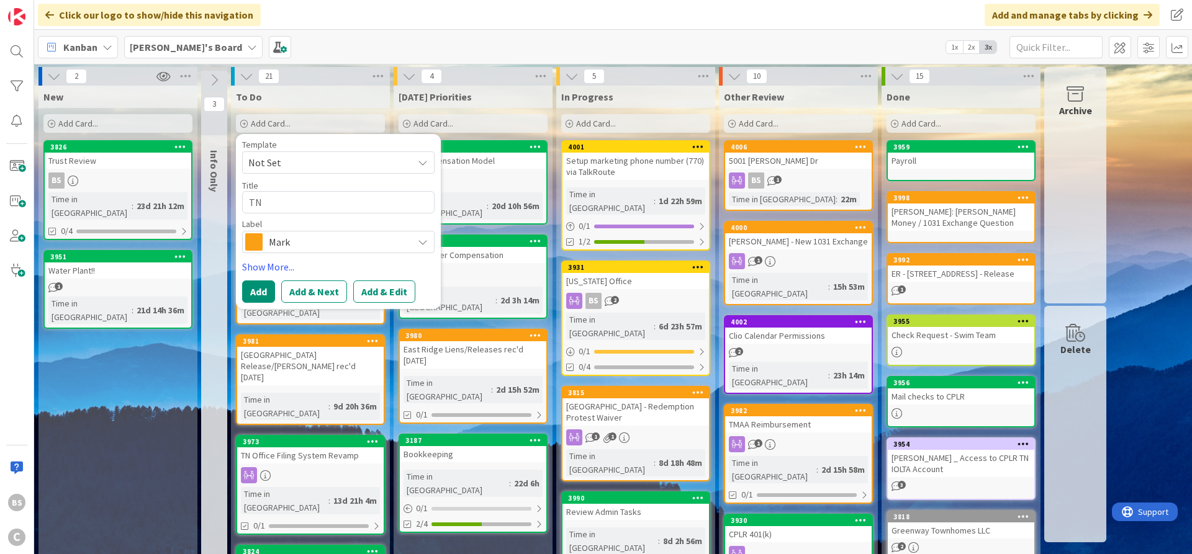
type textarea "TN"
type textarea "x"
type textarea "TN T"
type textarea "x"
type textarea "TN TA"
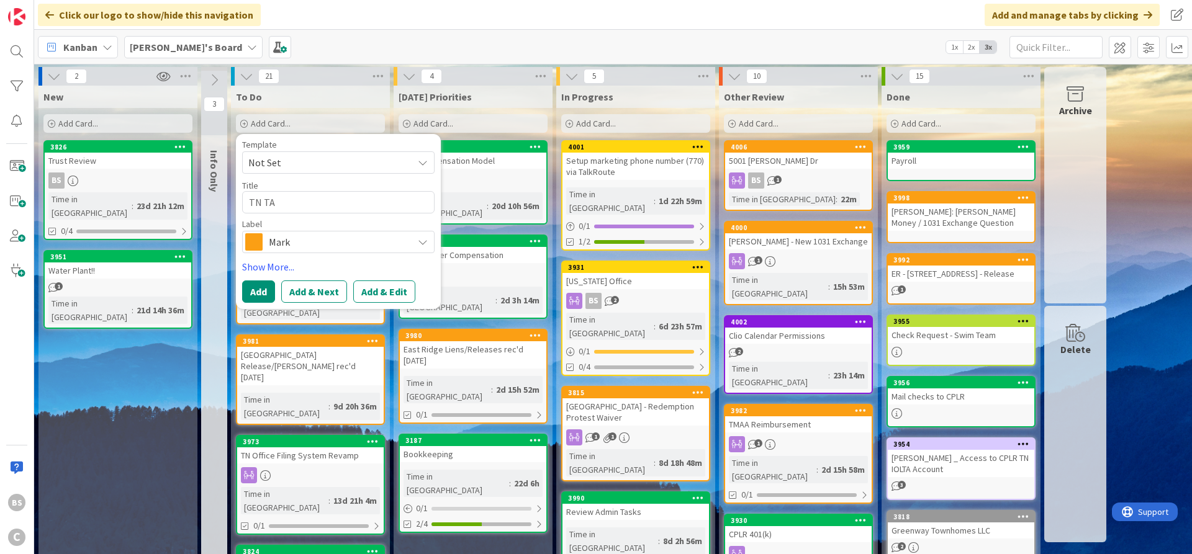
type textarea "x"
type textarea "TN TAP"
type textarea "x"
type textarea "TN TAP"
type textarea "x"
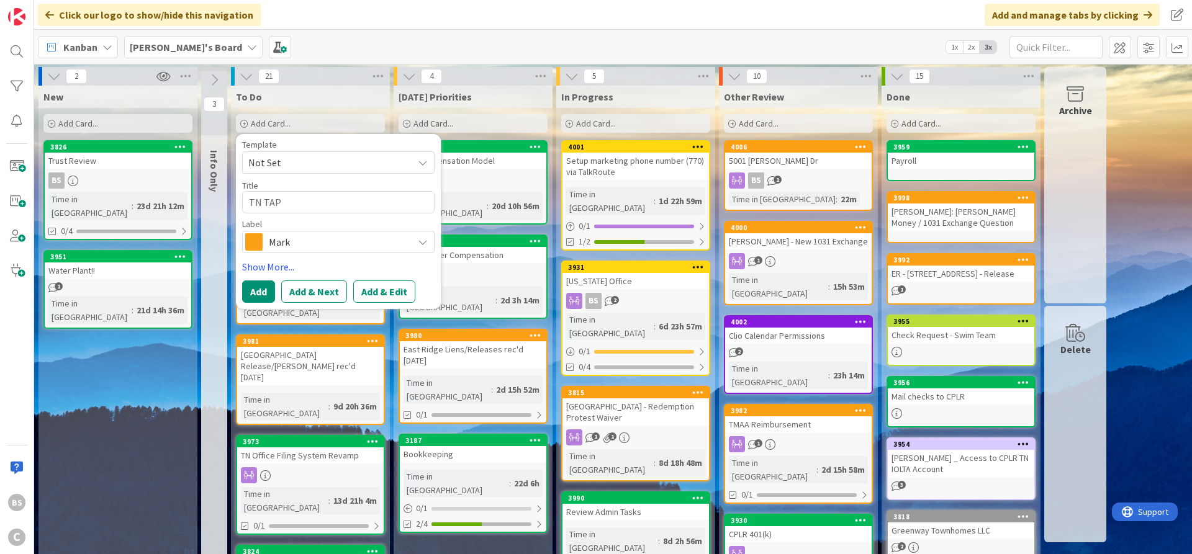
type textarea "TN TAP A"
type textarea "x"
type textarea "TN TAP Ac"
type textarea "x"
type textarea "TN TAP Acc"
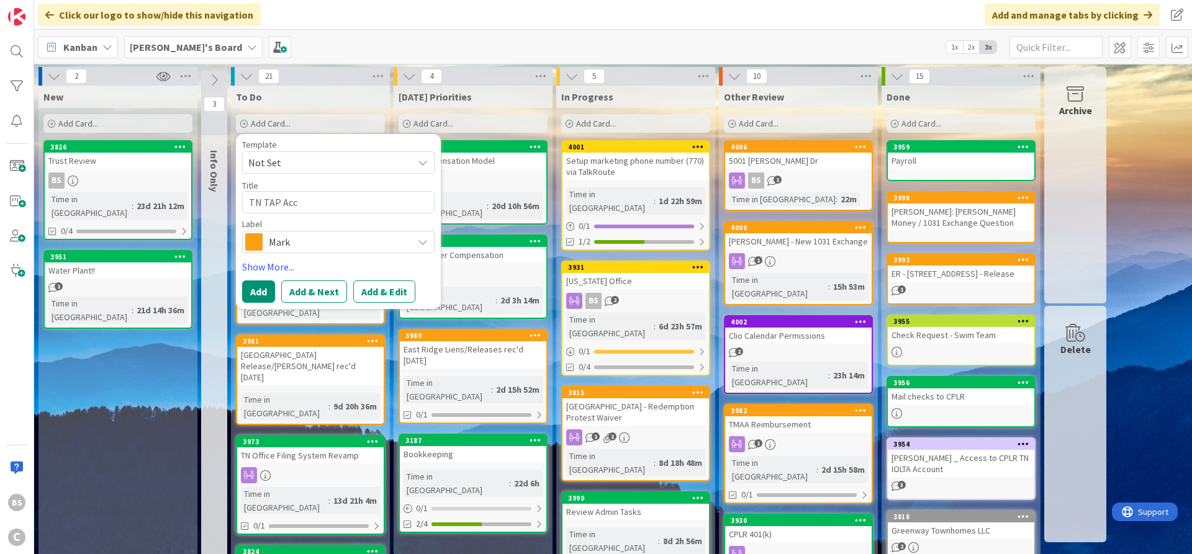
type textarea "x"
type textarea "TN TAP Acco"
type textarea "x"
type textarea "TN TAP Accou"
type textarea "x"
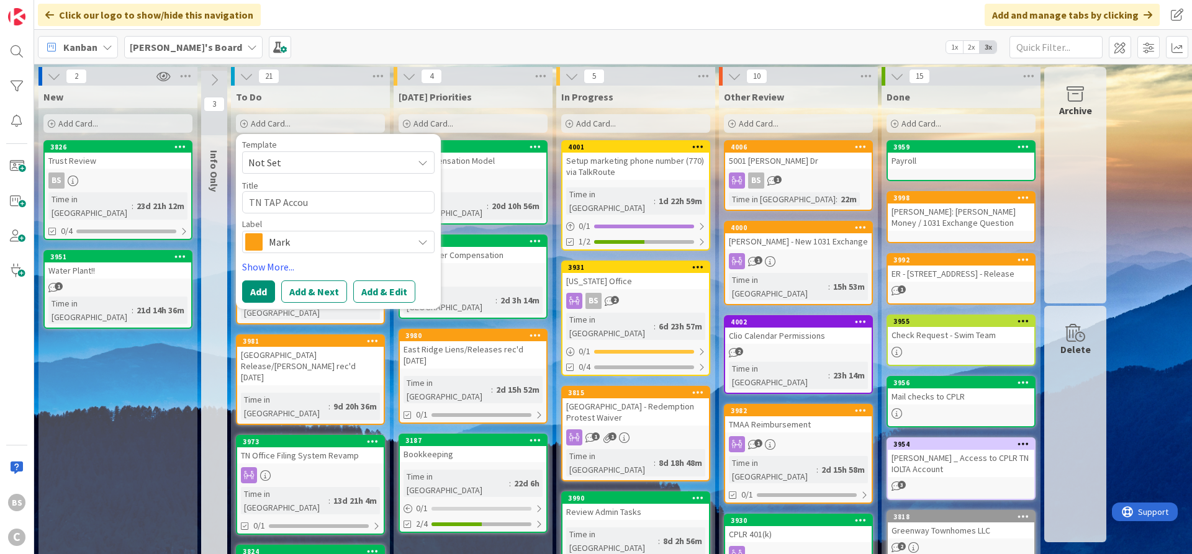
type textarea "TN TAP Accoun"
type textarea "x"
type textarea "TN TAP Account"
type textarea "x"
type textarea "TN TAP Account"
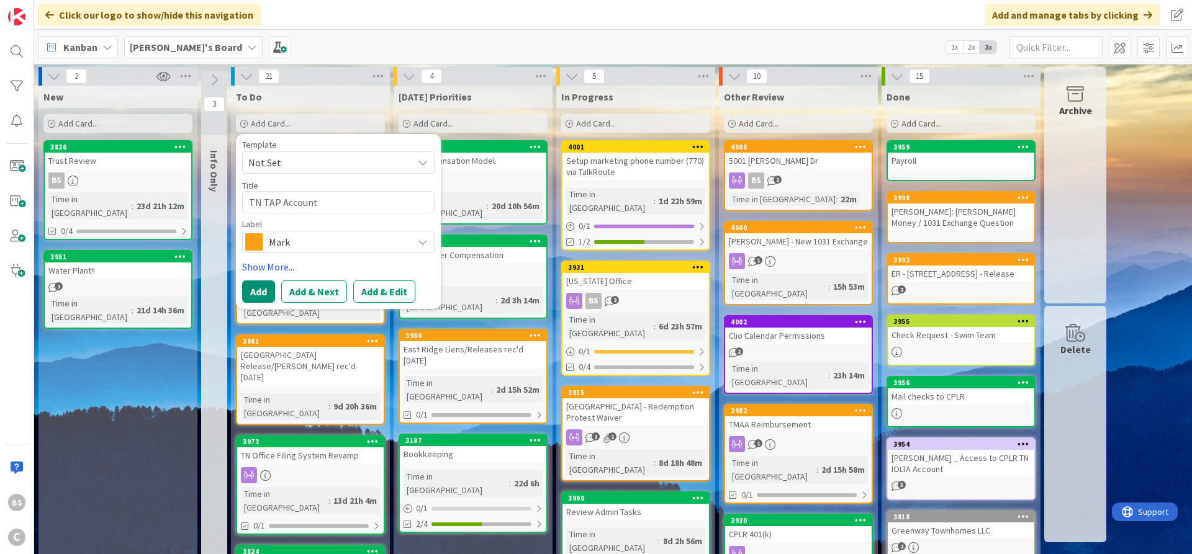
type textarea "x"
type textarea "TN TAP Account ("
type textarea "x"
type textarea "TN TAP Account (F"
type textarea "x"
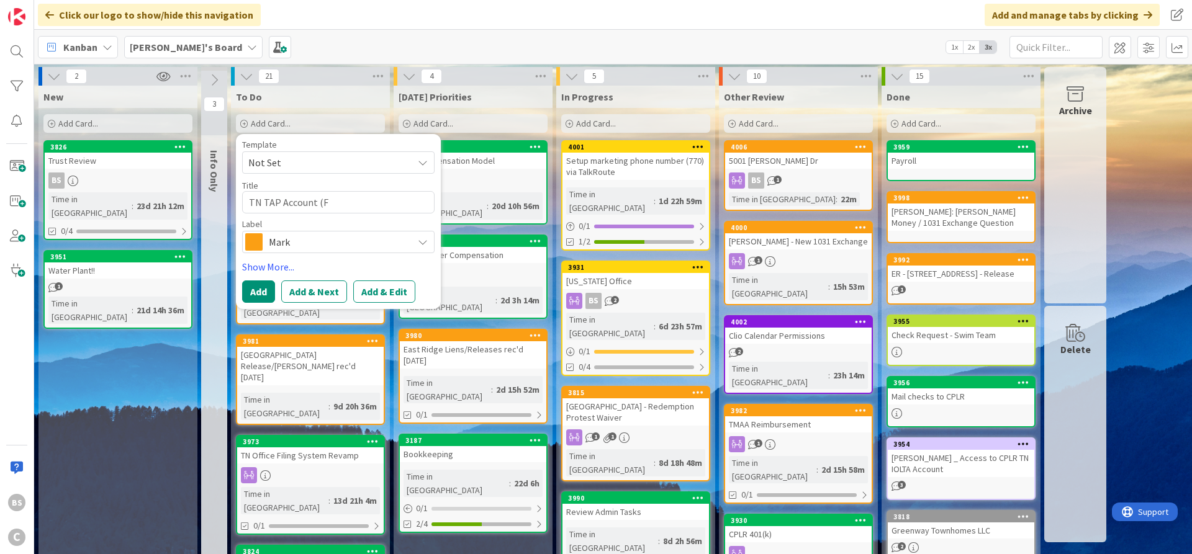
type textarea "TN TAP Account (Fa"
type textarea "x"
type textarea "TN TAP Account (Fan"
type textarea "x"
type textarea "TN TAP Account (Fa"
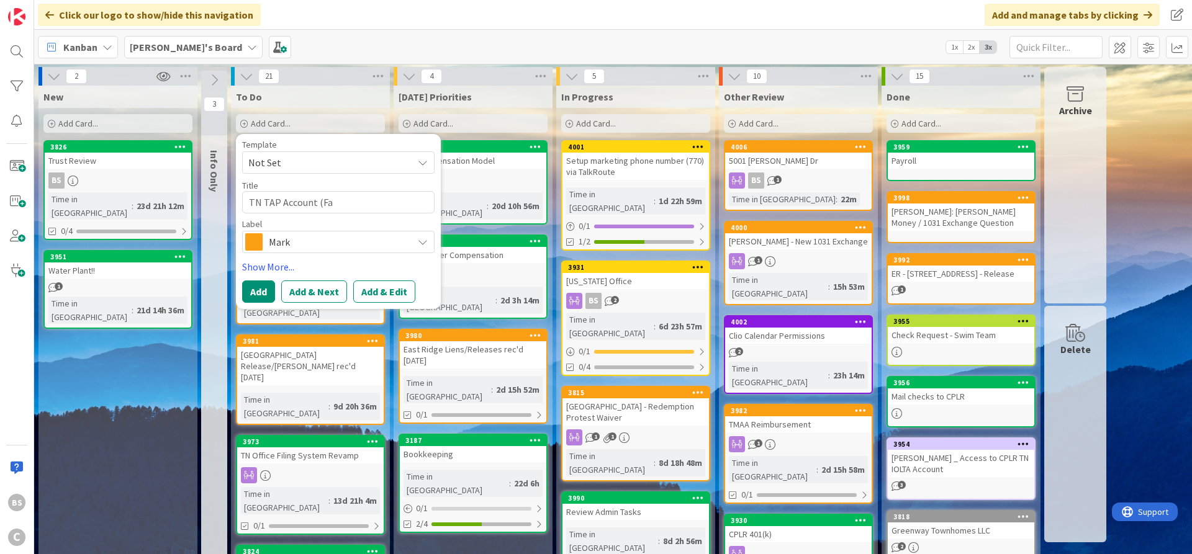
type textarea "x"
type textarea "TN TAP Account (F"
type textarea "x"
type textarea "TN TAP Account (Fr"
type textarea "x"
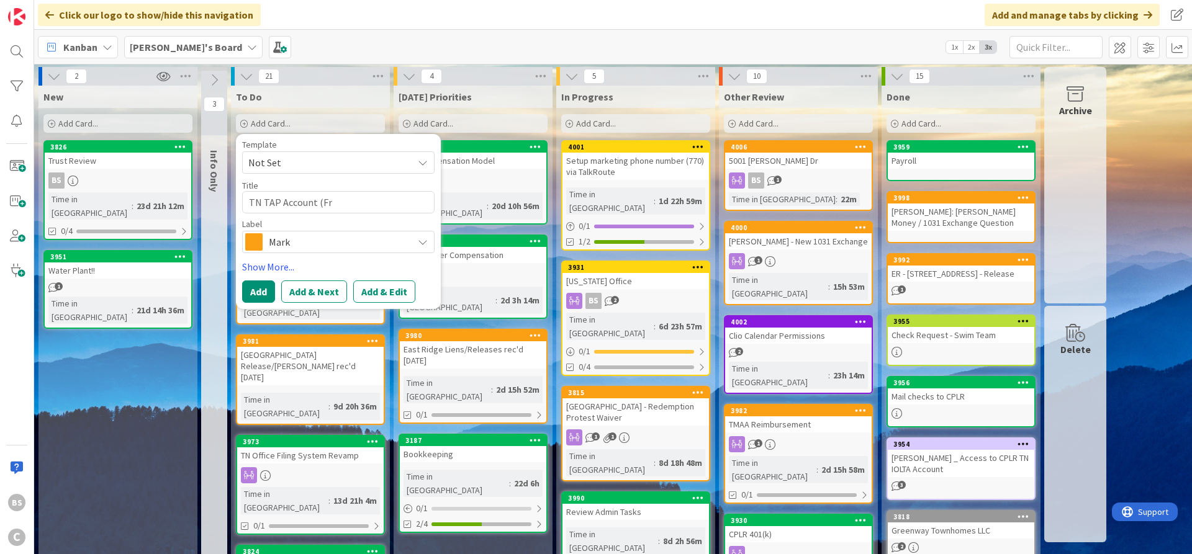
type textarea "TN TAP Account (Fra"
type textarea "x"
type textarea "TN TAP Account ([PERSON_NAME]"
type textarea "x"
type textarea "TN TAP Account (Franc"
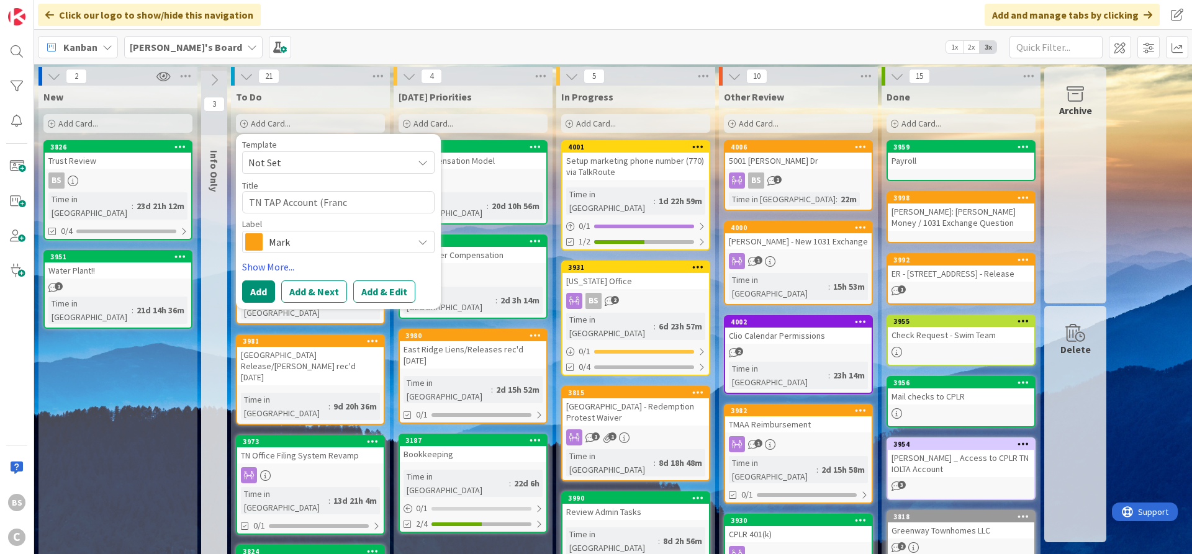
type textarea "x"
type textarea "TN TAP Account (Franch"
type textarea "x"
type textarea "TN TAP Account (Franchi"
type textarea "x"
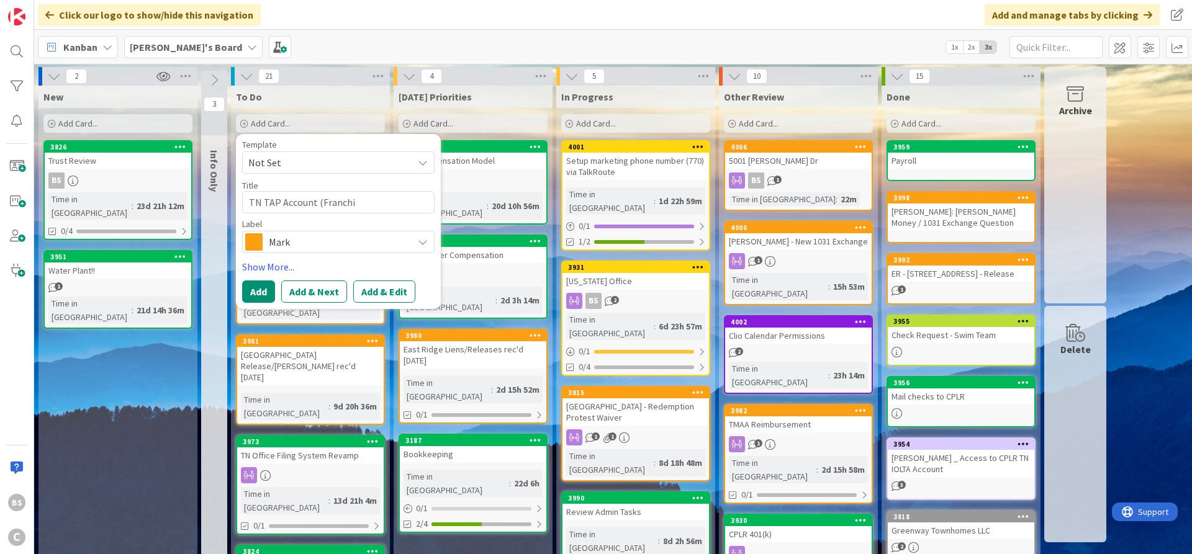
type textarea "TN TAP Account (Franchis"
type textarea "x"
type textarea "TN TAP Account (Franchise"
type textarea "x"
type textarea "TN TAP Account (Franchise"
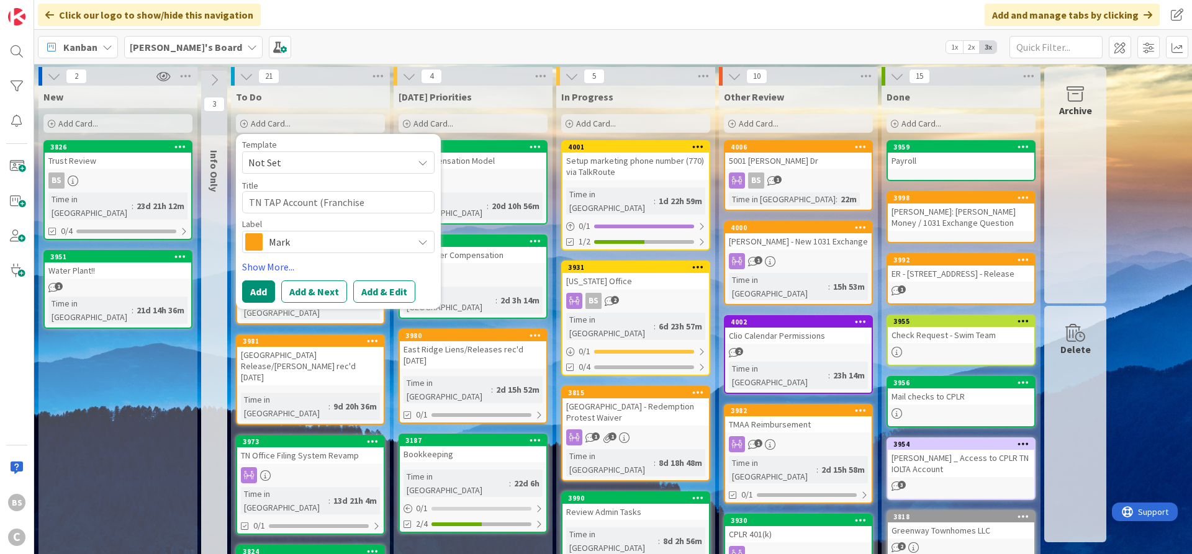
type textarea "x"
type textarea "TN TAP Account (Franchise a"
type textarea "x"
type textarea "TN TAP Account (Franchise an"
type textarea "x"
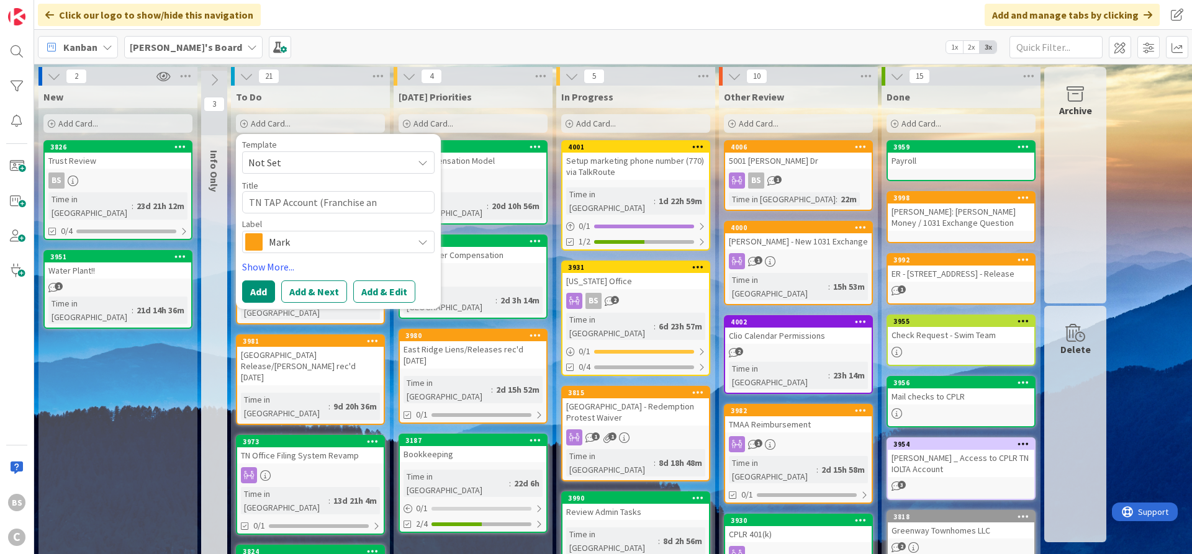
type textarea "TN TAP Account (Franchise and"
type textarea "x"
type textarea "TN TAP Account (Franchise and"
type textarea "x"
type textarea "TN TAP Account (Franchise and E"
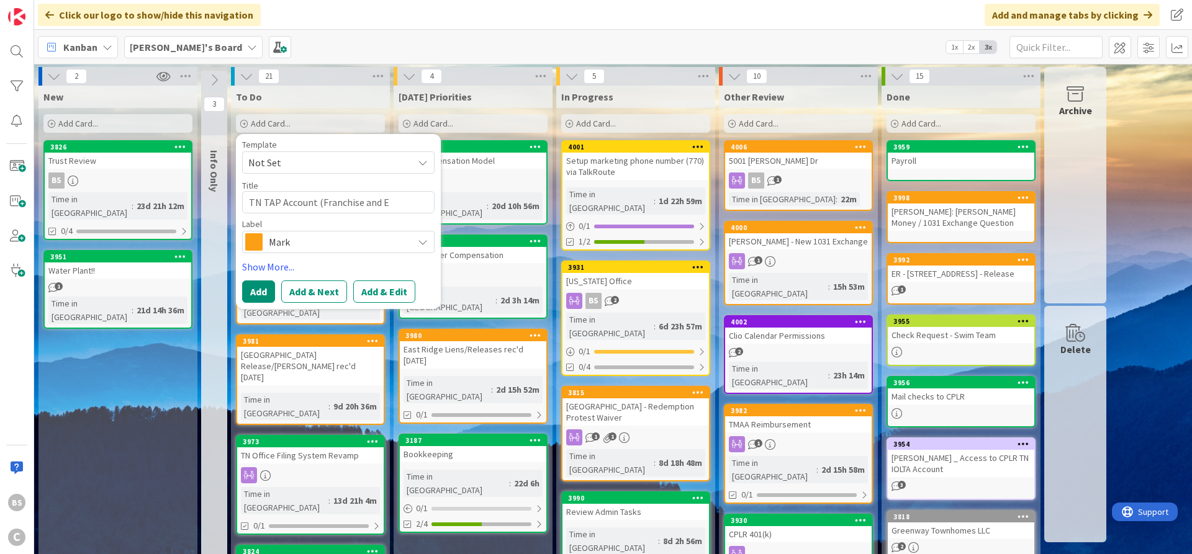
type textarea "x"
type textarea "TN TAP Account (Franchise and Ex"
type textarea "x"
type textarea "TN TAP Account (Franchise and Exc"
type textarea "x"
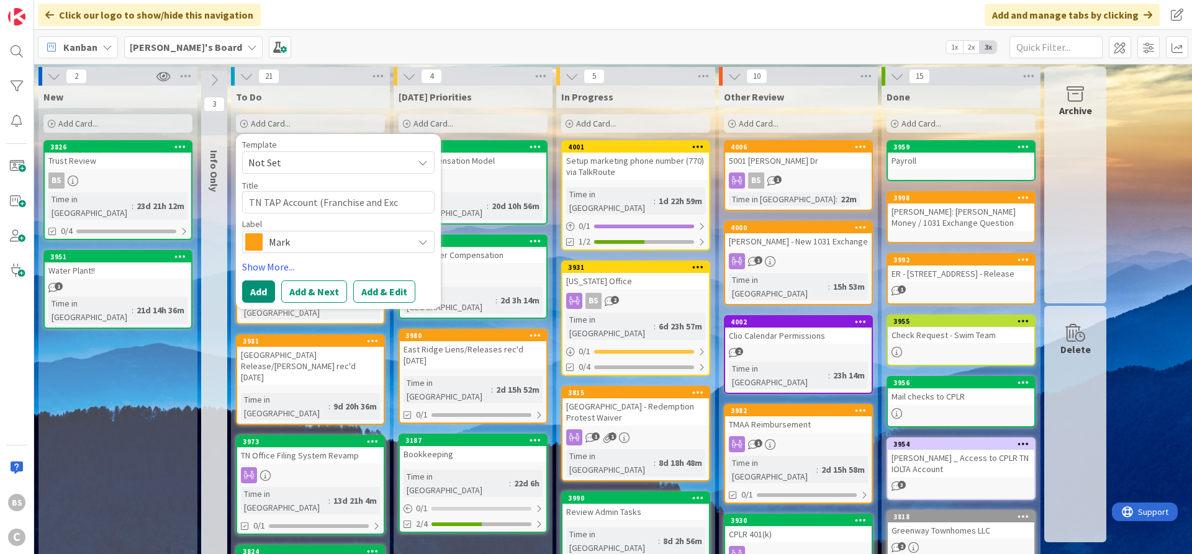
type textarea "TN TAP Account (Franchise and Exci"
type textarea "x"
type textarea "TN TAP Account (Franchise and Excis"
type textarea "x"
type textarea "TN TAP Account (Franchise and Excise"
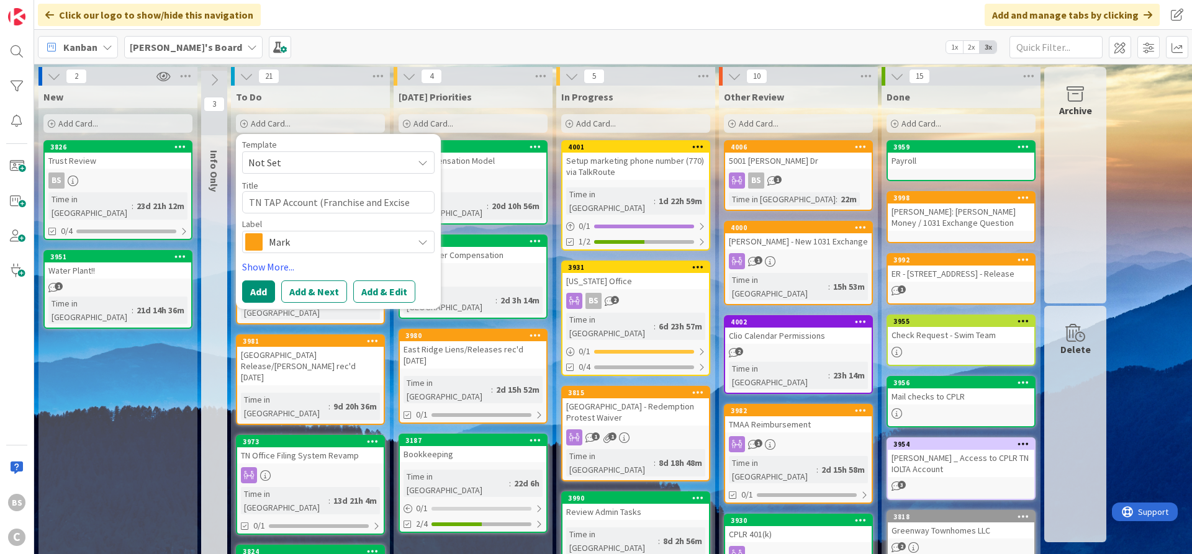
type textarea "x"
type textarea "TN TAP Account (Franchise and Excise)"
click at [323, 242] on span "Mark" at bounding box center [338, 241] width 138 height 17
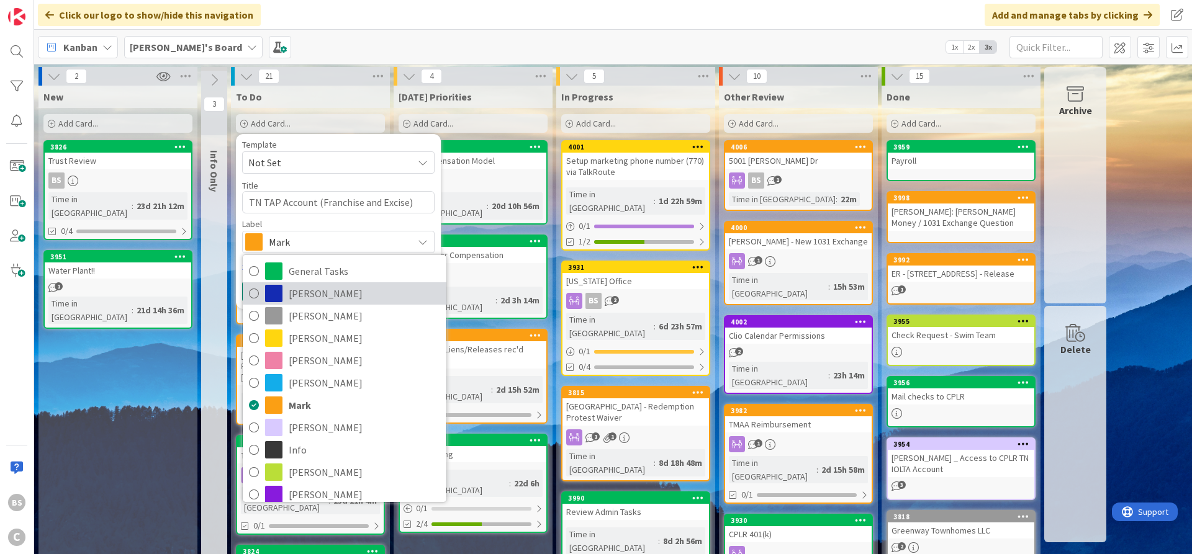
click at [323, 294] on span "[PERSON_NAME]" at bounding box center [364, 293] width 151 height 19
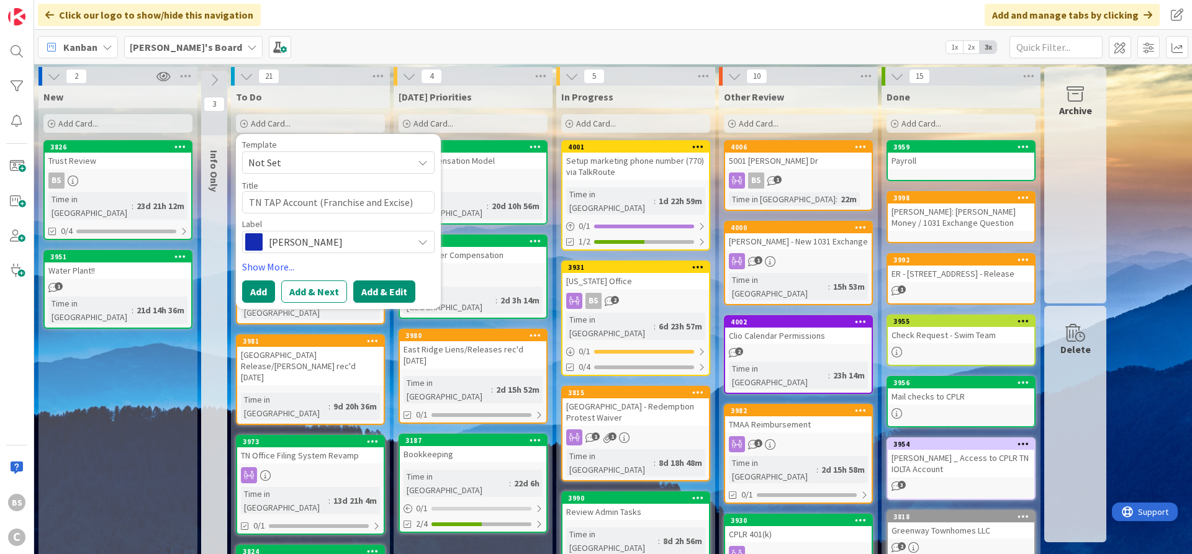
click at [386, 290] on button "Add & Edit" at bounding box center [384, 292] width 62 height 22
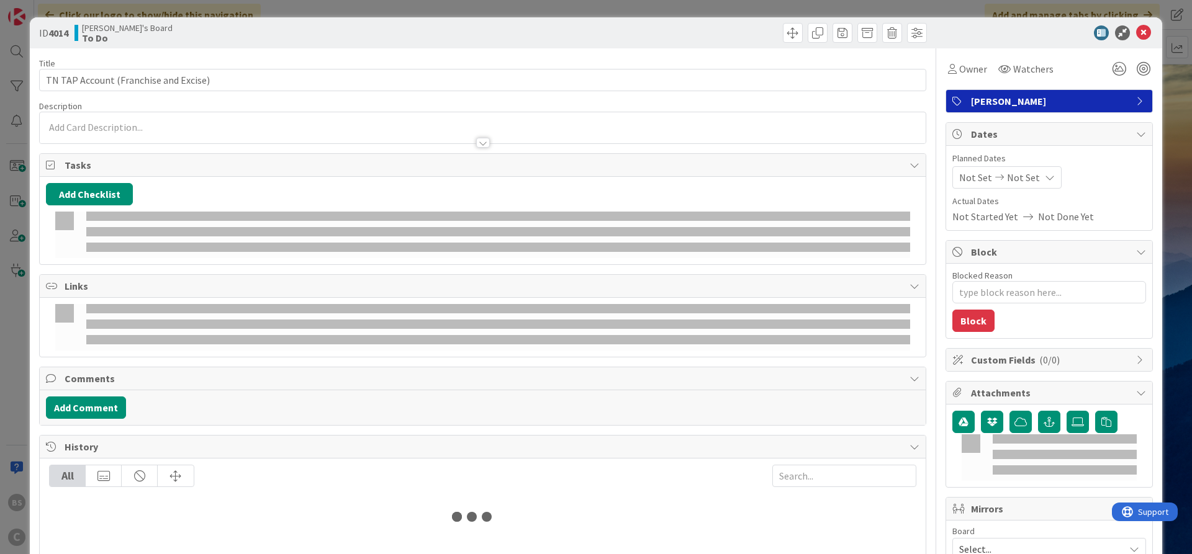
type textarea "x"
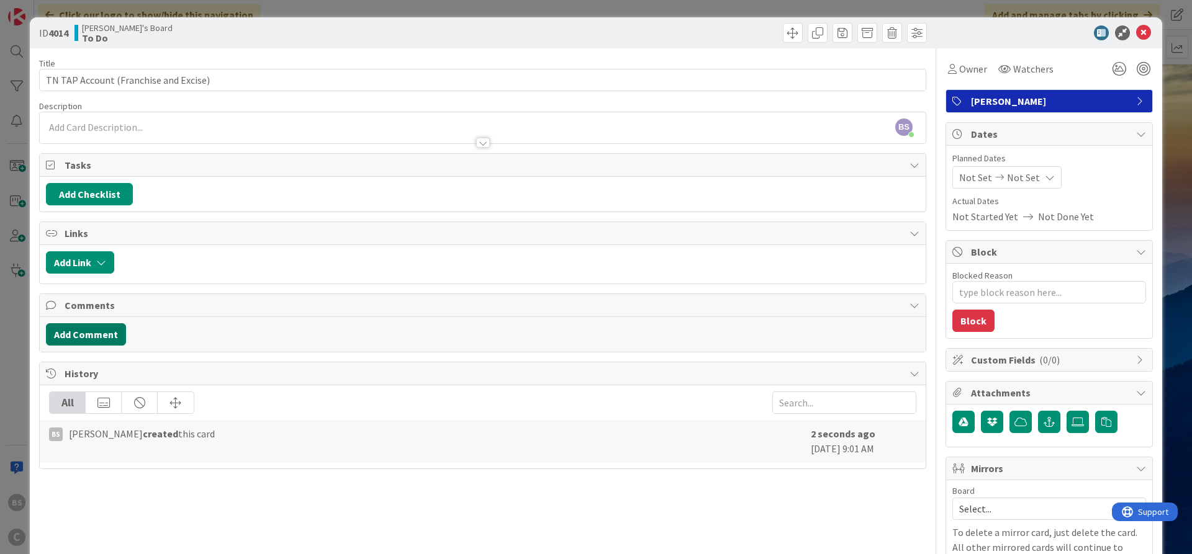
click at [80, 338] on button "Add Comment" at bounding box center [86, 334] width 80 height 22
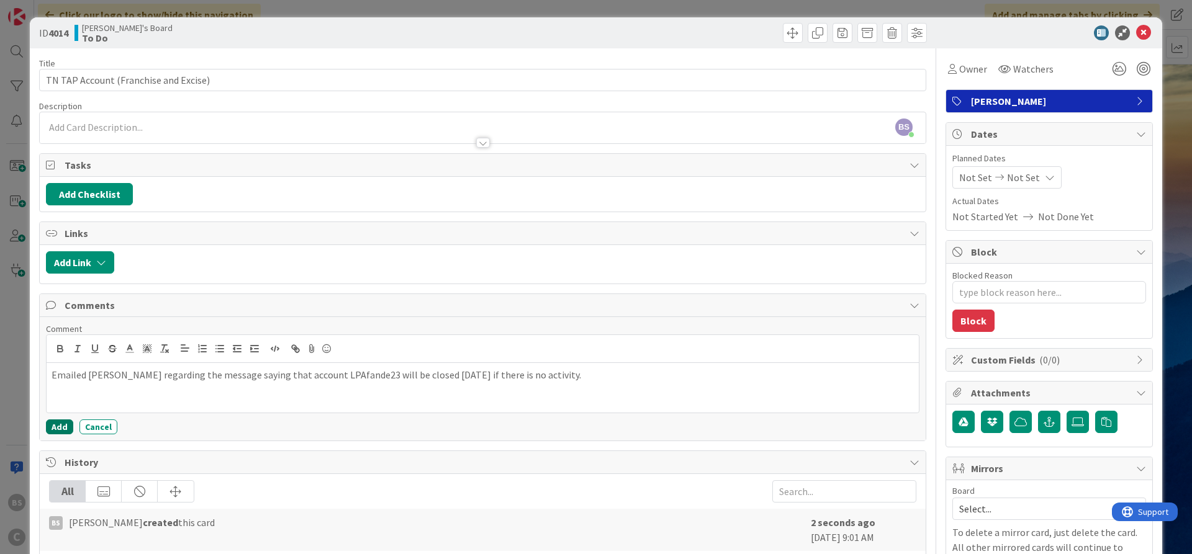
click at [52, 425] on button "Add" at bounding box center [59, 427] width 27 height 15
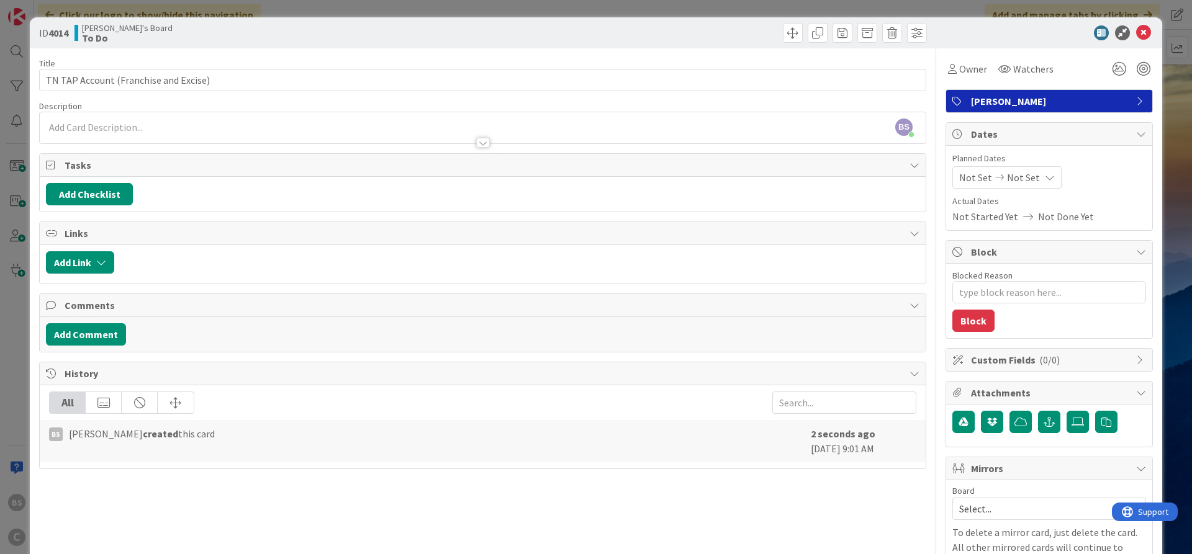
type textarea "x"
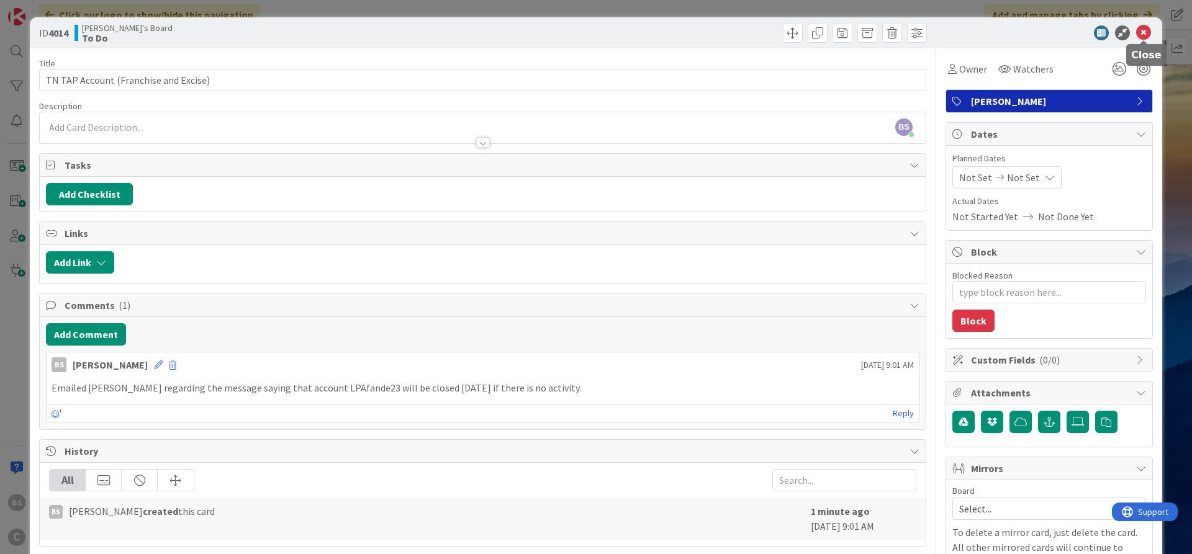
click at [1142, 36] on icon at bounding box center [1143, 32] width 15 height 15
